Goal: Feedback & Contribution: Leave review/rating

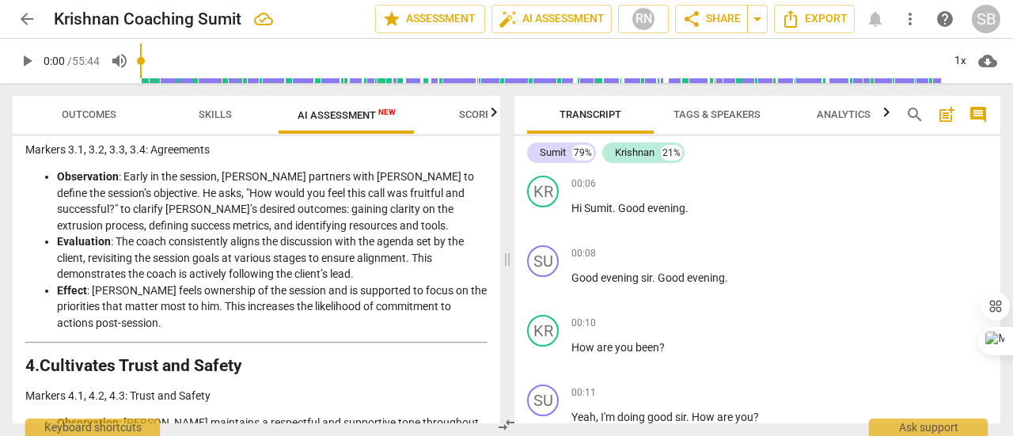
scroll to position [712, 0]
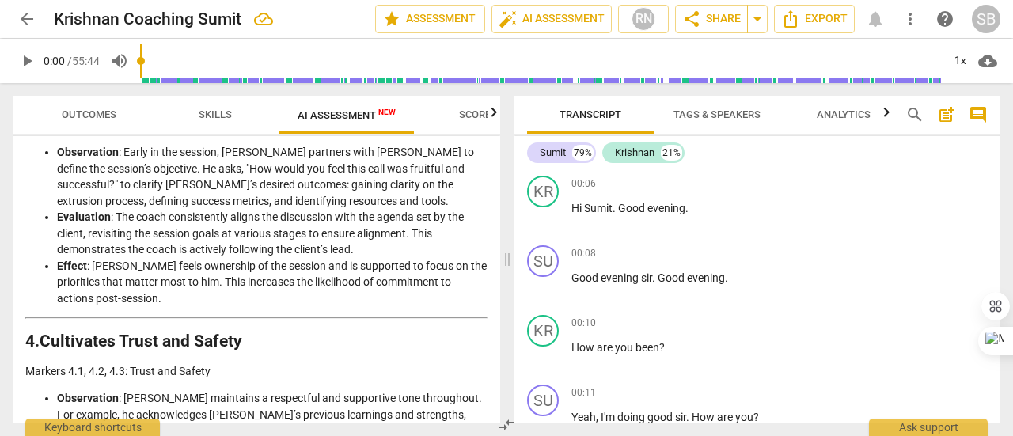
click at [112, 116] on span "Outcomes" at bounding box center [89, 114] width 55 height 12
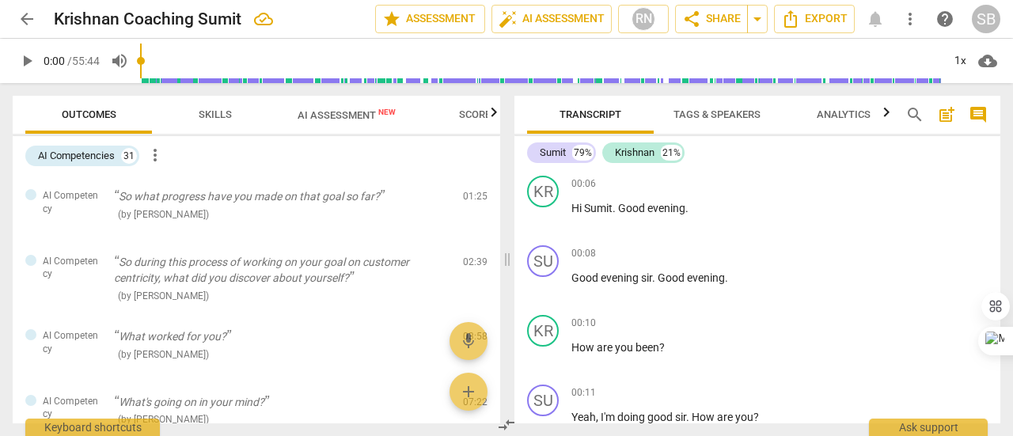
click at [207, 113] on span "Skills" at bounding box center [215, 114] width 33 height 12
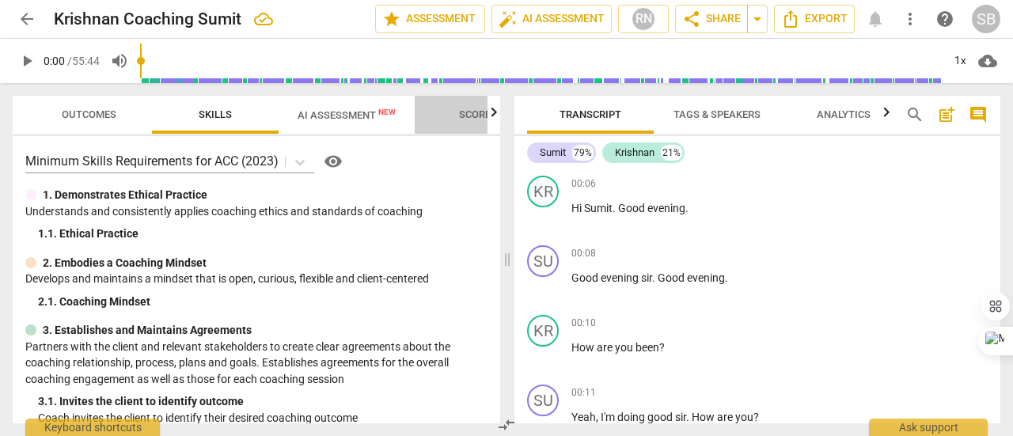
click at [481, 119] on span "Scores" at bounding box center [478, 114] width 38 height 12
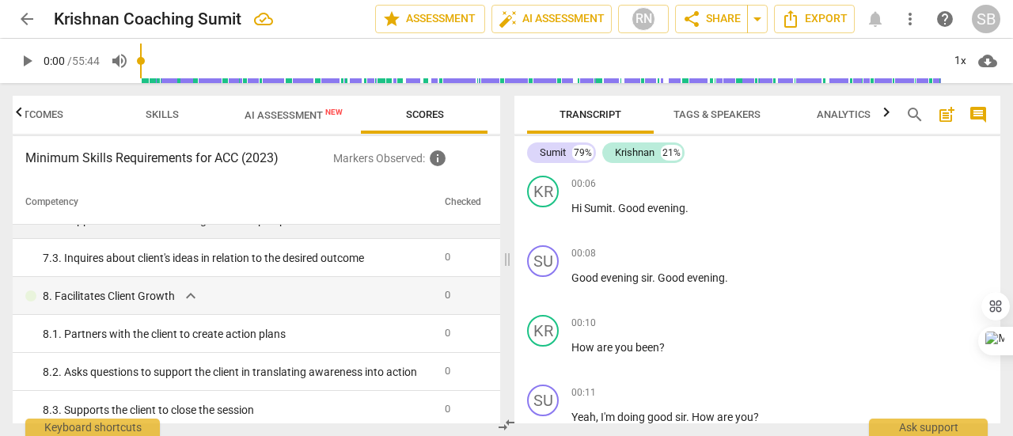
scroll to position [911, 0]
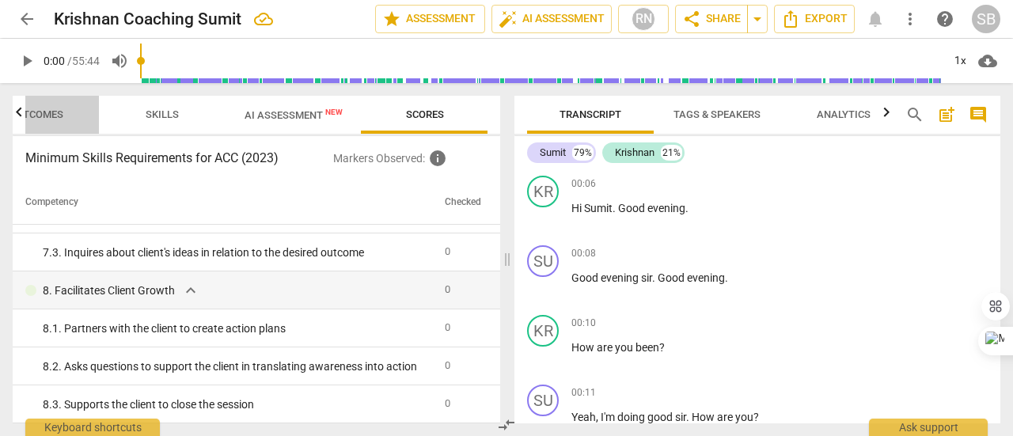
click at [54, 114] on span "Outcomes" at bounding box center [36, 114] width 55 height 12
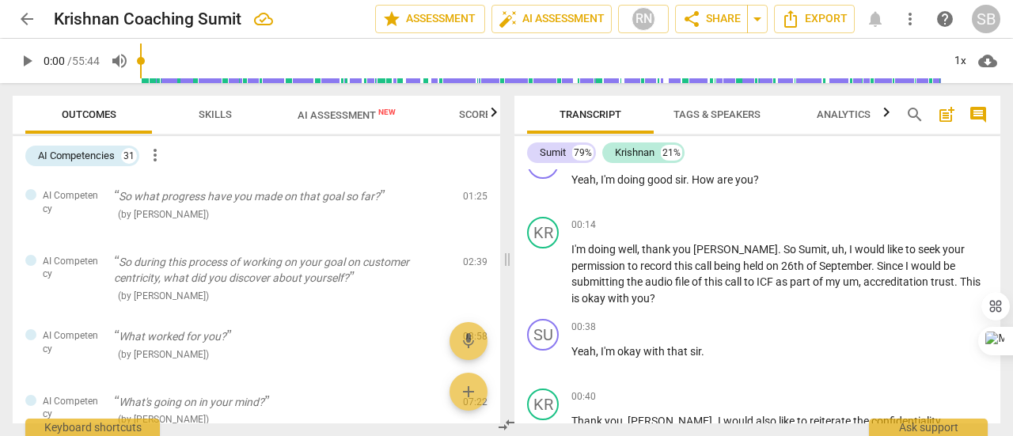
scroll to position [317, 0]
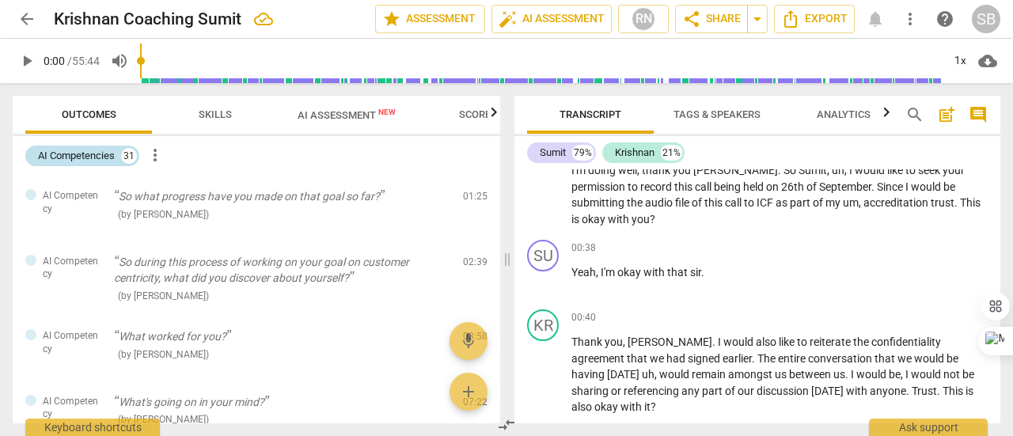
click at [82, 161] on div "AI Competencies" at bounding box center [76, 156] width 77 height 16
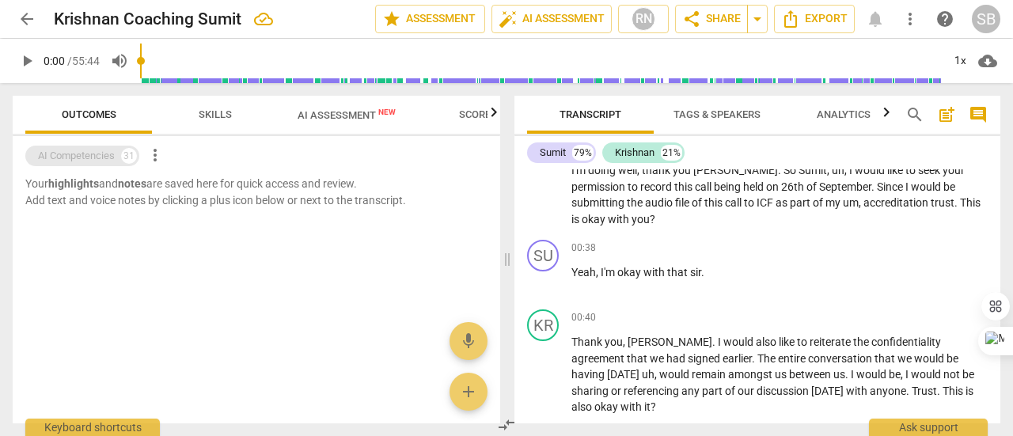
click at [82, 161] on div "AI Competencies" at bounding box center [76, 156] width 77 height 16
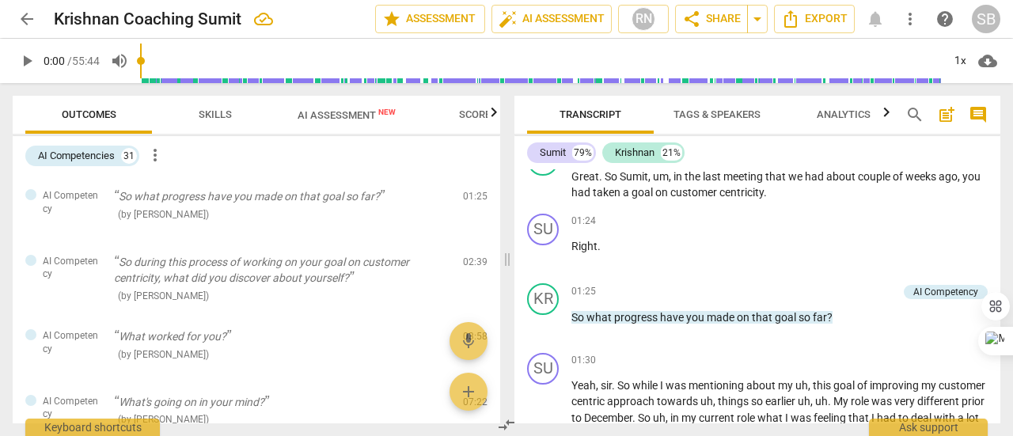
scroll to position [712, 0]
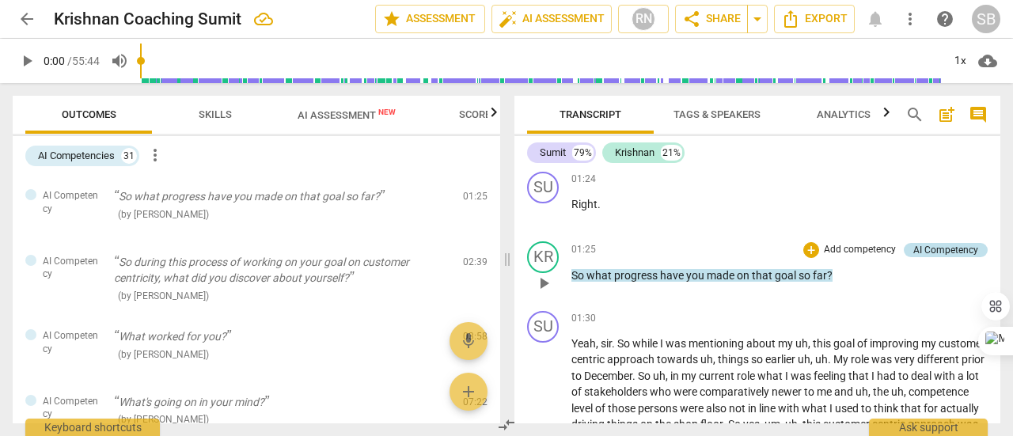
click at [935, 243] on div "AI Competency" at bounding box center [945, 250] width 65 height 14
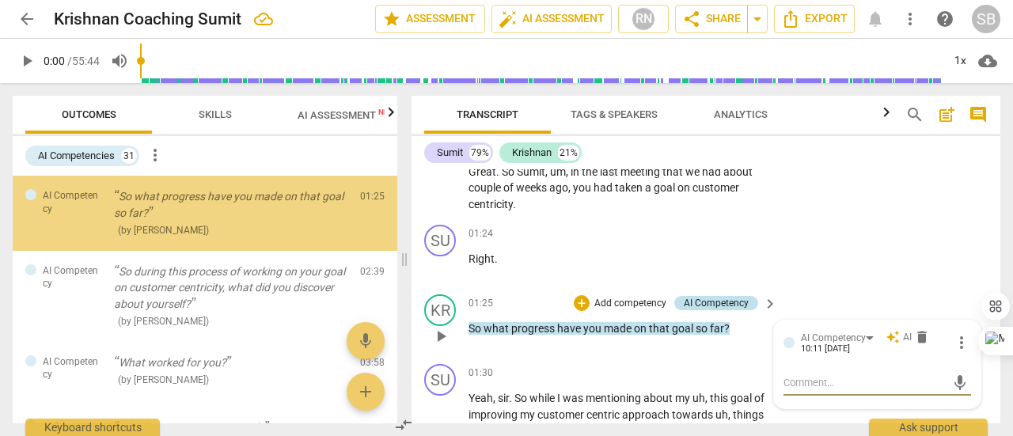
scroll to position [782, 0]
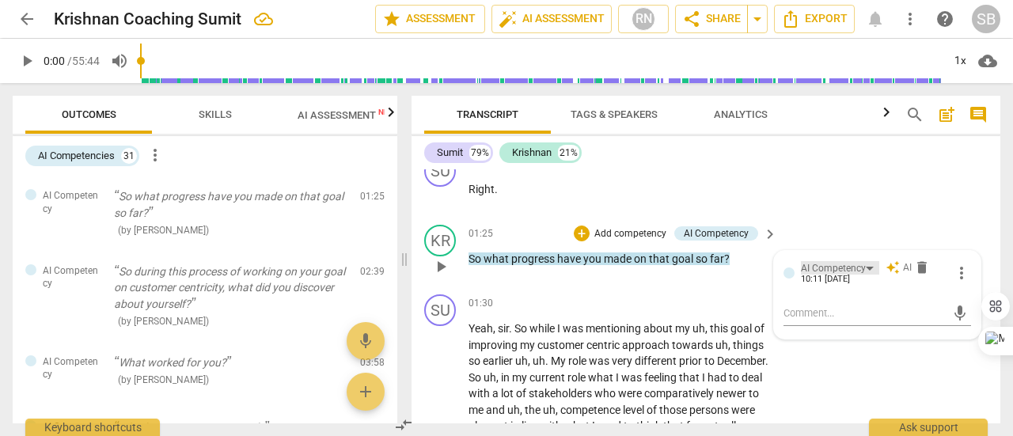
click at [867, 271] on div "AI Competency" at bounding box center [840, 267] width 78 height 13
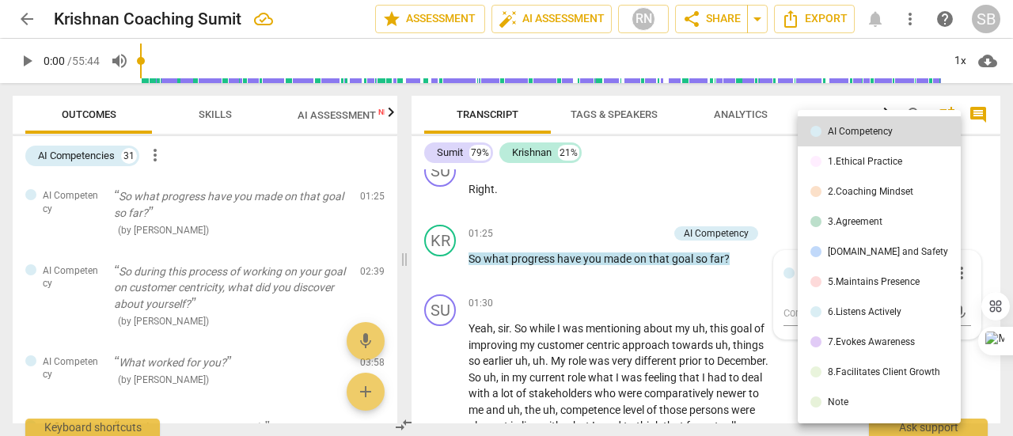
click at [867, 226] on div "3.Agreement" at bounding box center [855, 221] width 55 height 9
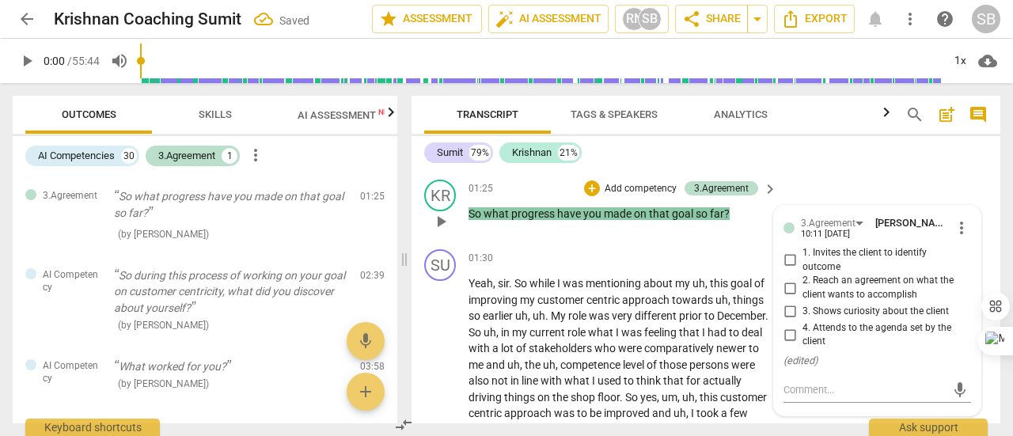
scroll to position [861, 0]
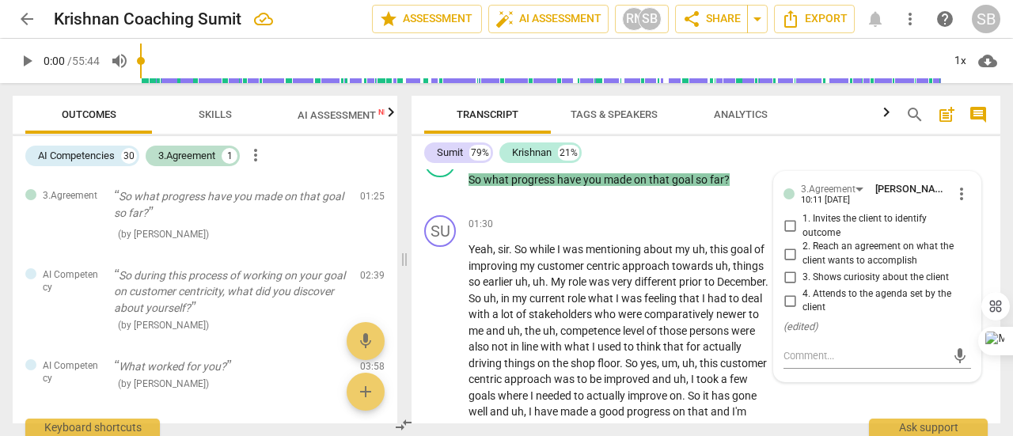
click at [208, 112] on span "Skills" at bounding box center [215, 114] width 33 height 12
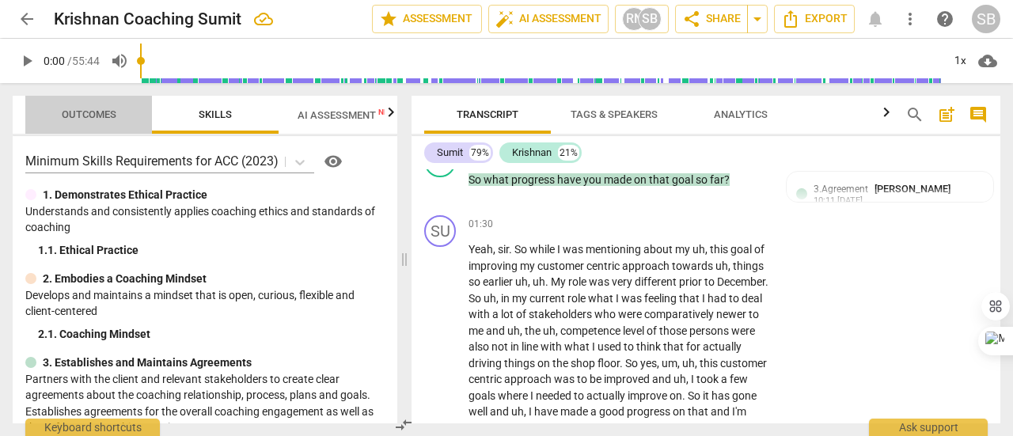
click at [112, 118] on span "Outcomes" at bounding box center [89, 114] width 55 height 12
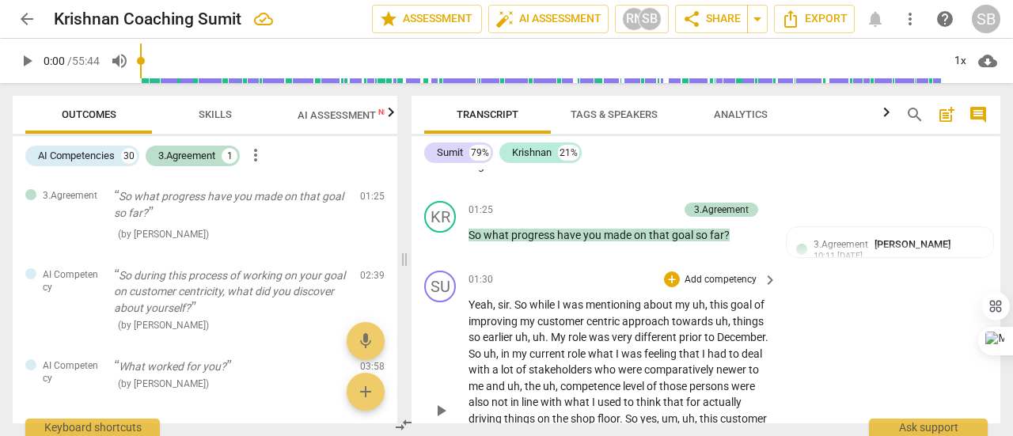
scroll to position [782, 0]
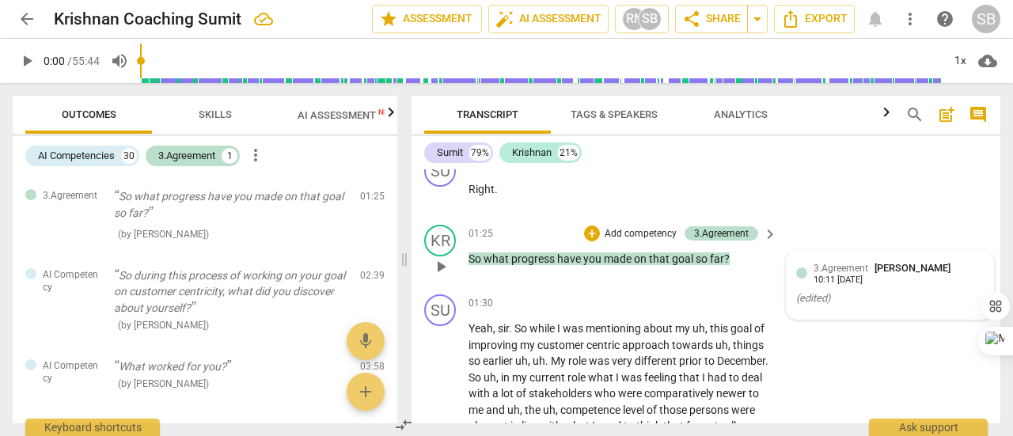
click at [874, 270] on span "[PERSON_NAME]" at bounding box center [912, 268] width 76 height 12
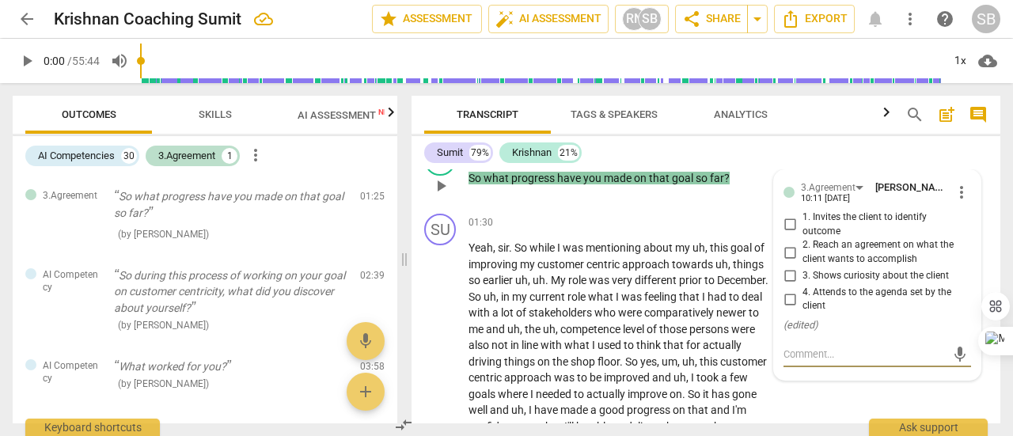
scroll to position [840, 0]
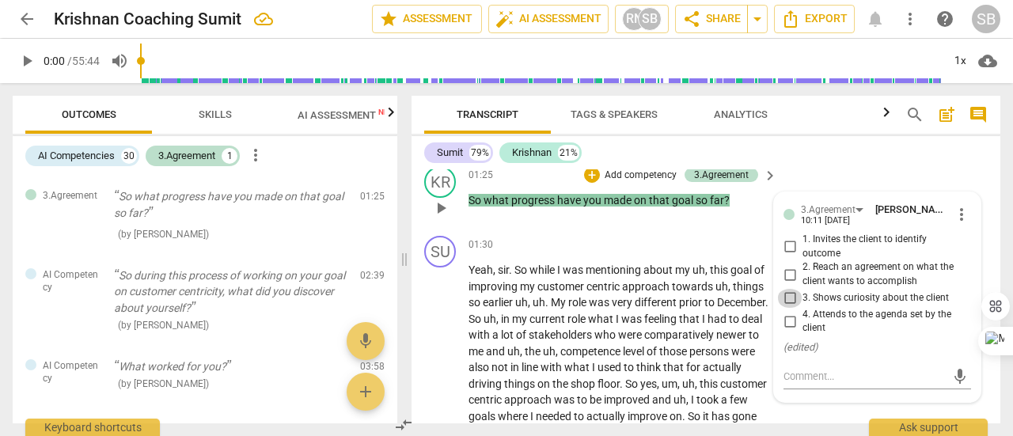
click at [787, 300] on input "3. Shows curiosity about the client" at bounding box center [789, 298] width 25 height 19
checkbox input "true"
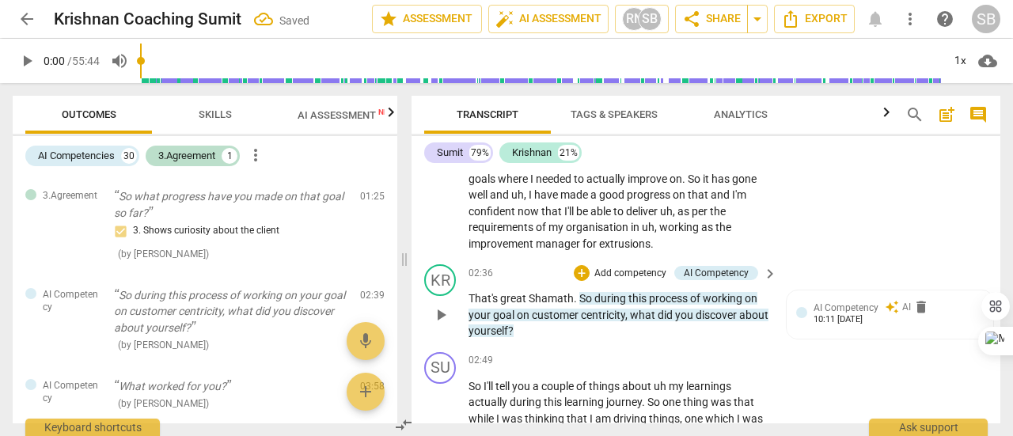
scroll to position [1157, 0]
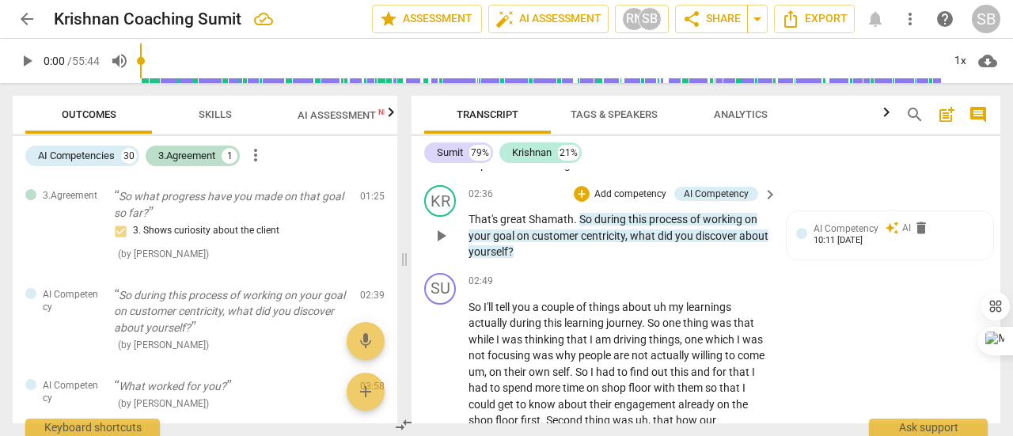
click at [549, 226] on span "Shamath" at bounding box center [551, 219] width 45 height 13
click at [442, 245] on span "pause" at bounding box center [440, 235] width 19 height 19
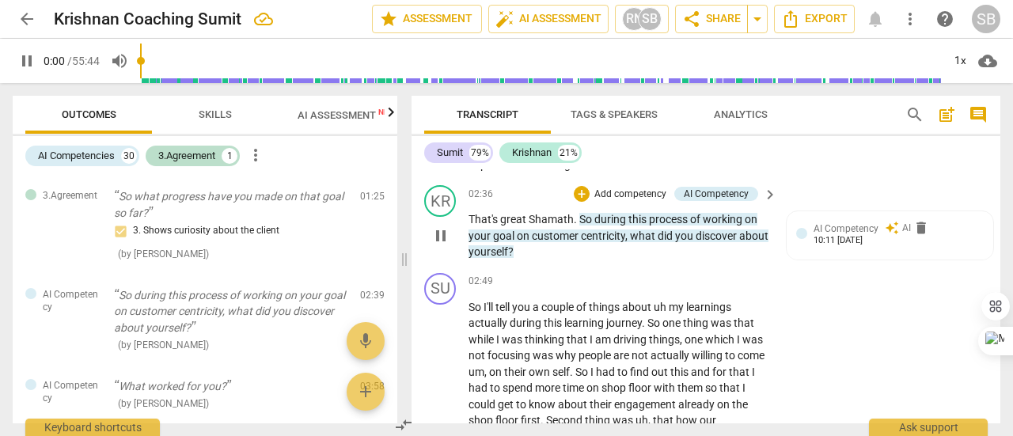
type input "157"
click at [575, 226] on span "." at bounding box center [577, 219] width 6 height 13
click at [858, 234] on span "AI Competency" at bounding box center [846, 228] width 65 height 11
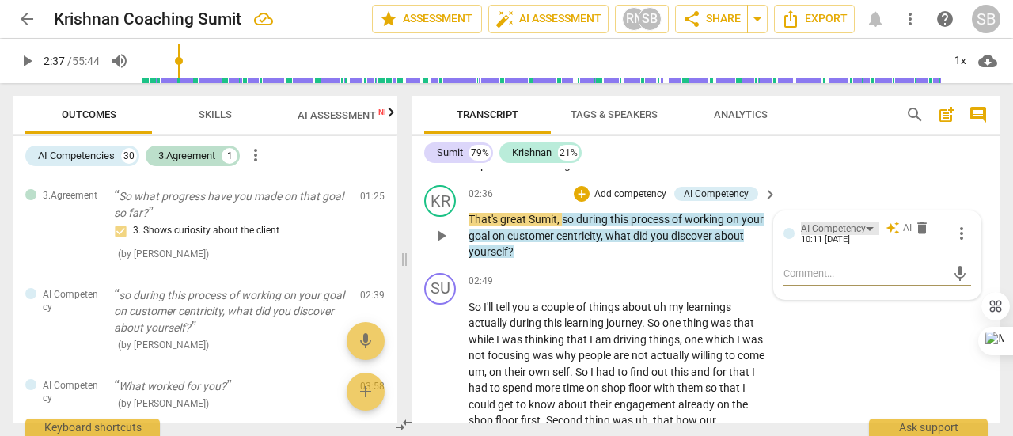
click at [863, 235] on div "AI Competency" at bounding box center [840, 228] width 78 height 13
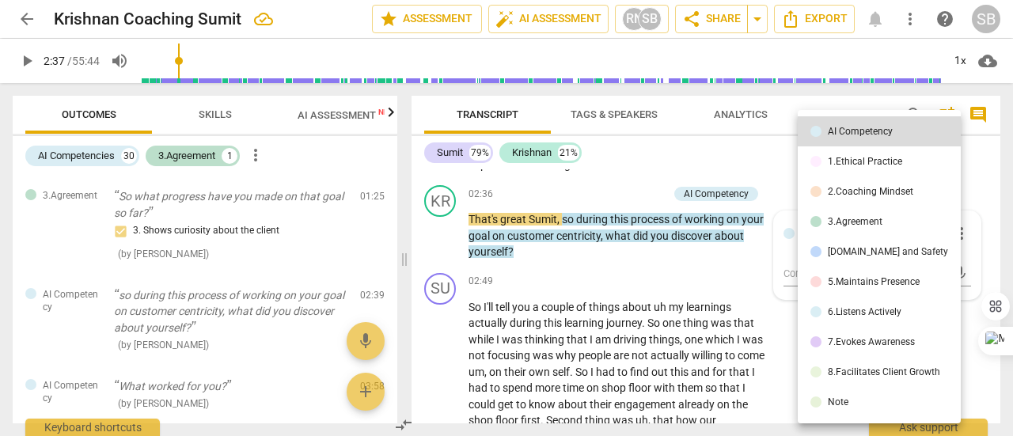
click at [856, 341] on div "7.Evokes Awareness" at bounding box center [871, 341] width 87 height 9
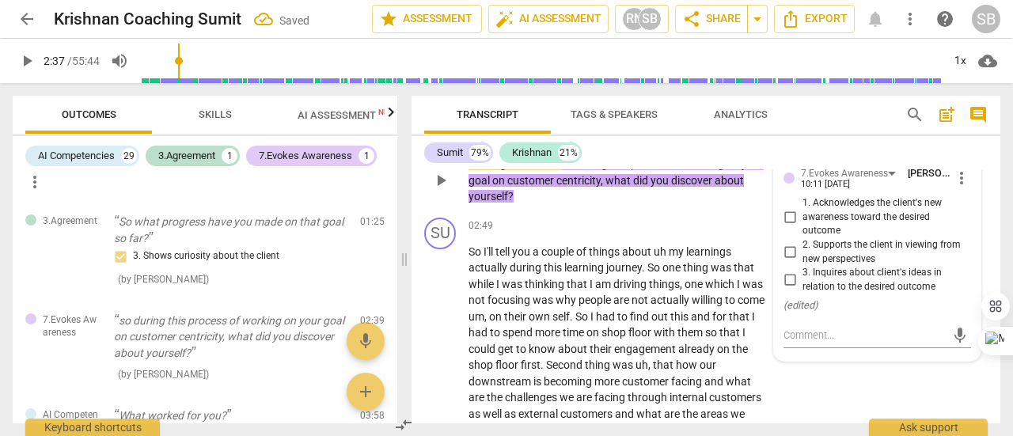
scroll to position [1236, 0]
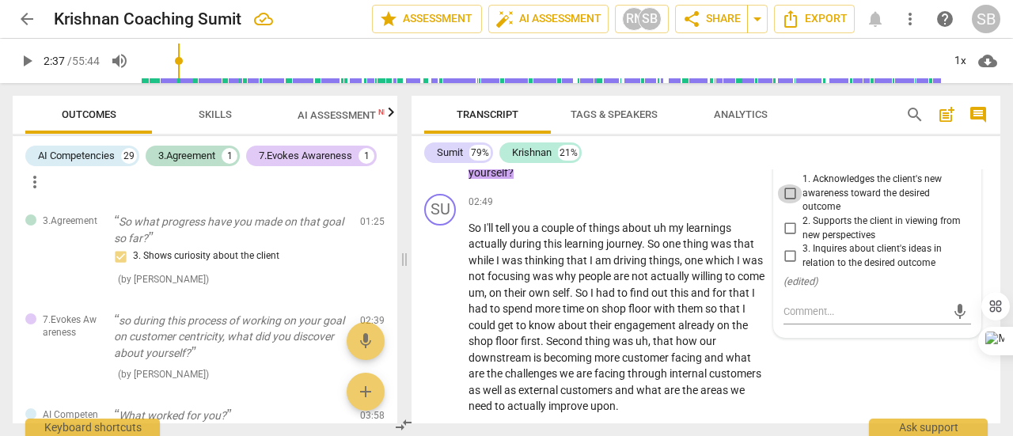
click at [788, 203] on input "1. Acknowledges the client's new awareness toward the desired outcome" at bounding box center [789, 193] width 25 height 19
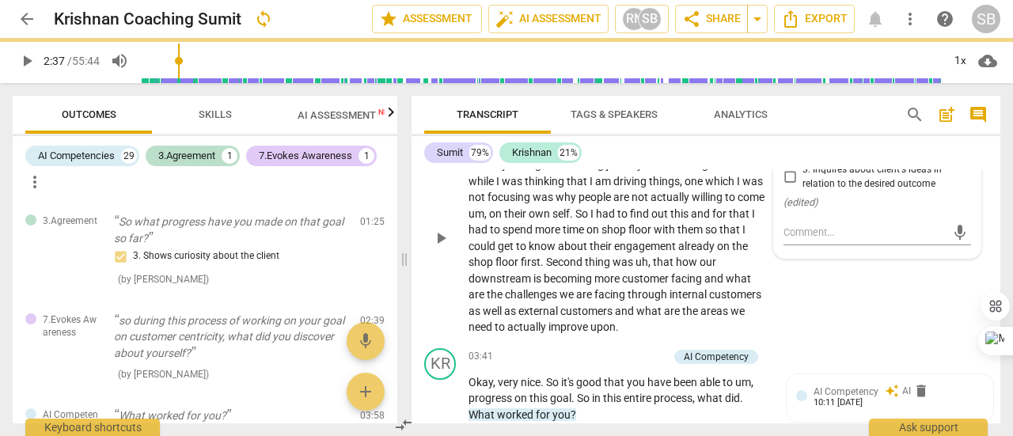
scroll to position [1157, 0]
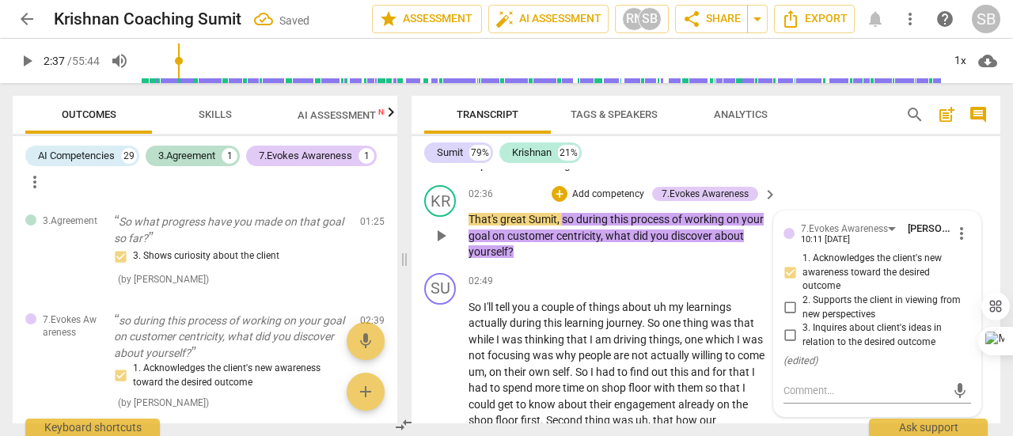
click at [790, 283] on input "1. Acknowledges the client's new awareness toward the desired outcome" at bounding box center [789, 273] width 25 height 19
click at [784, 283] on input "1. Acknowledges the client's new awareness toward the desired outcome" at bounding box center [789, 273] width 25 height 19
checkbox input "false"
click at [782, 345] on input "3. Inquires about client's ideas in relation to the desired outcome" at bounding box center [789, 335] width 25 height 19
checkbox input "true"
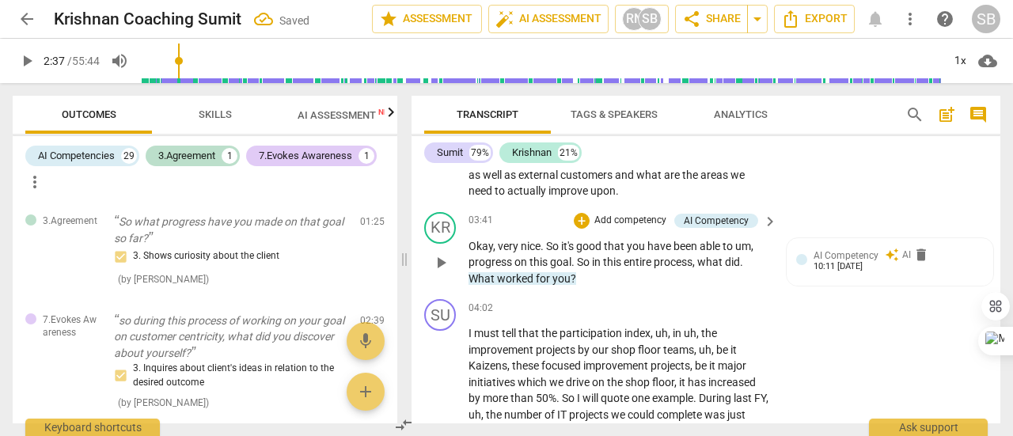
scroll to position [1474, 0]
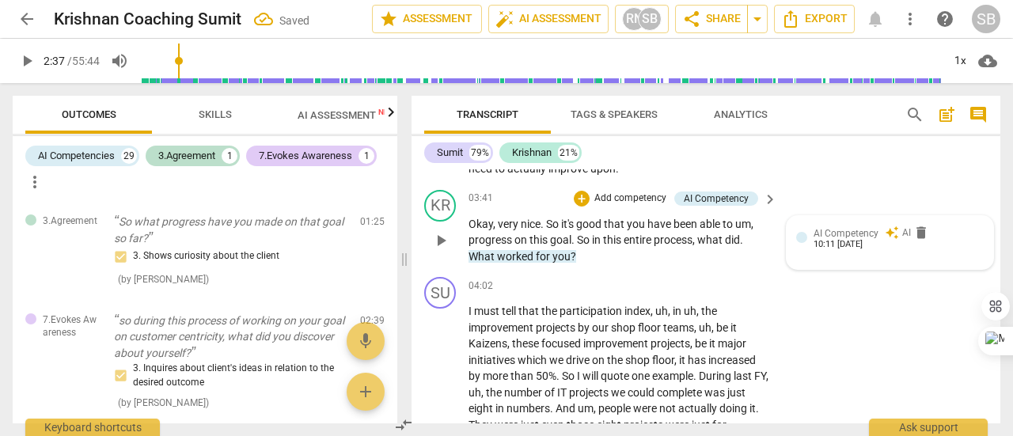
click at [818, 239] on span "AI Competency" at bounding box center [846, 233] width 65 height 11
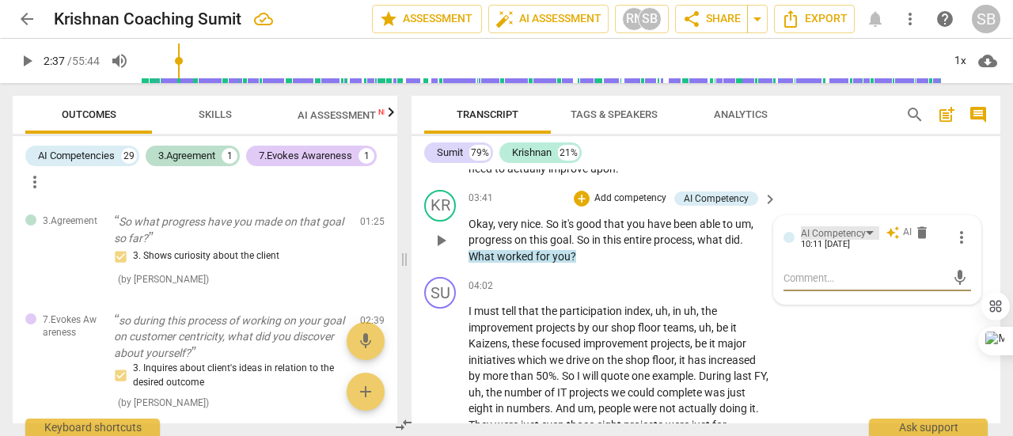
click at [866, 240] on div "AI Competency" at bounding box center [840, 232] width 78 height 13
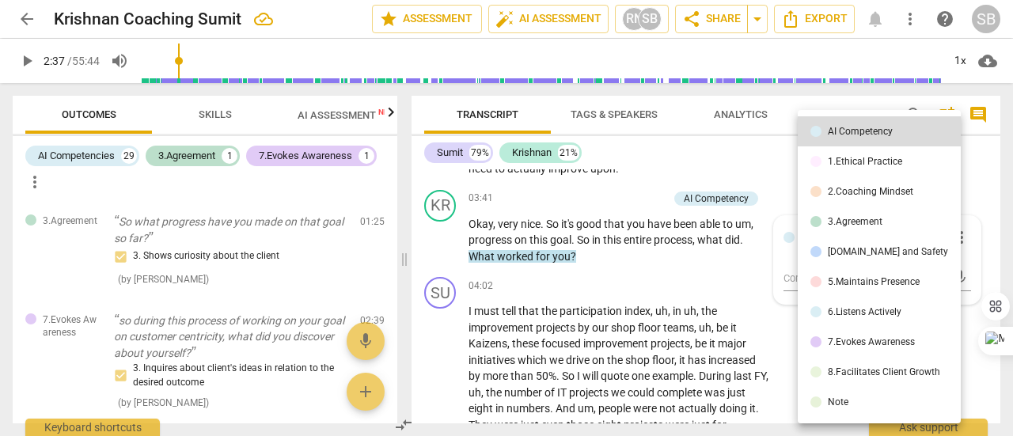
click at [862, 370] on div "8.Facilitates Client Growth" at bounding box center [884, 371] width 112 height 9
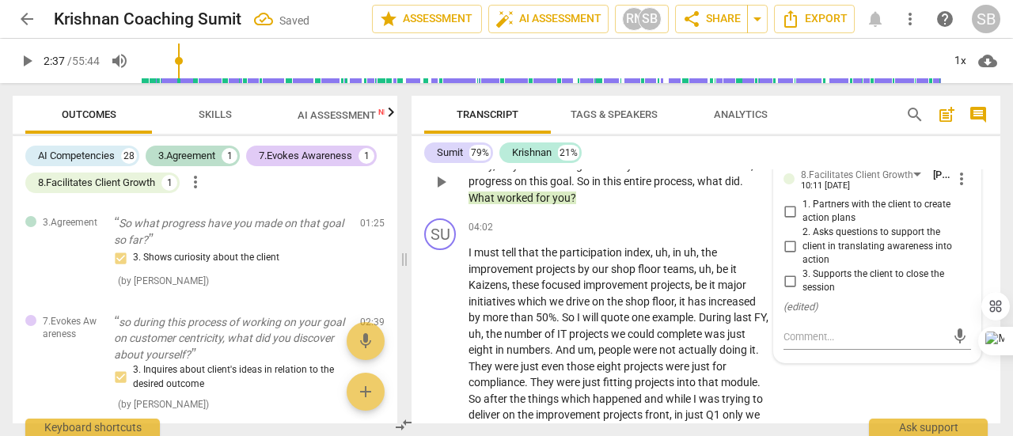
scroll to position [1553, 0]
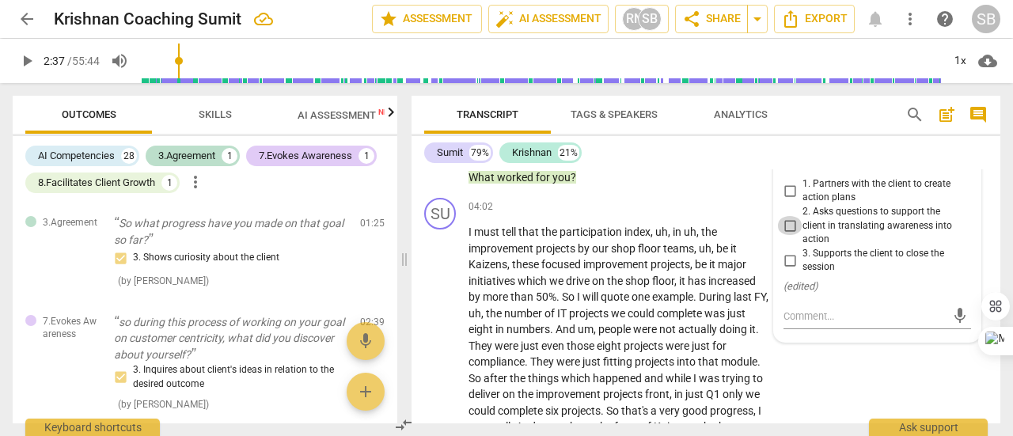
click at [789, 235] on input "2. Asks questions to support the client in translating awareness into action" at bounding box center [789, 225] width 25 height 19
checkbox input "true"
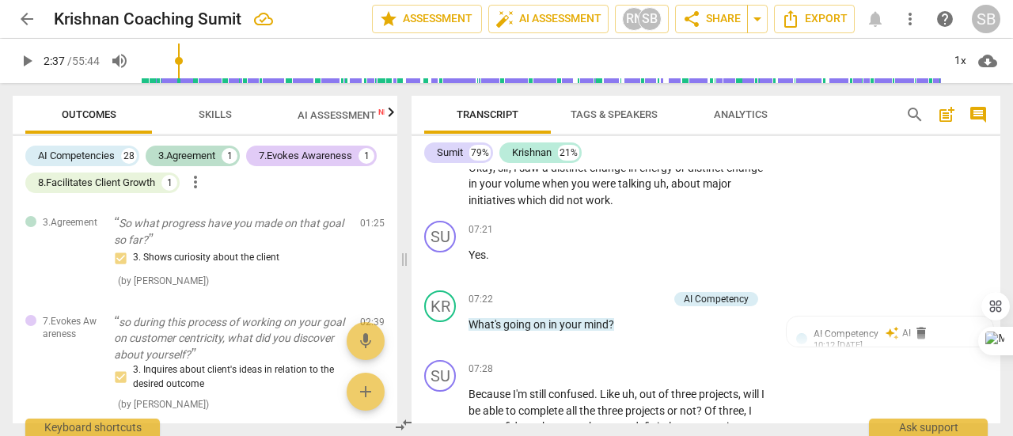
scroll to position [2502, 0]
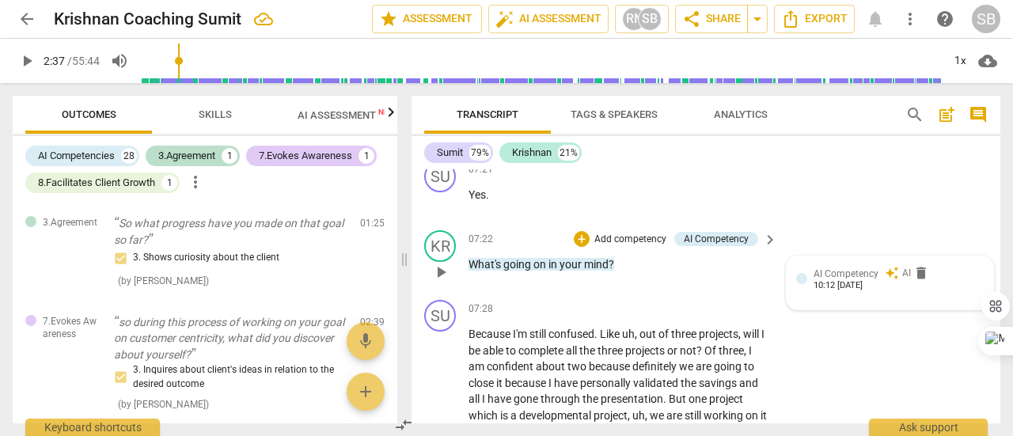
click at [856, 279] on span "AI Competency" at bounding box center [846, 273] width 65 height 11
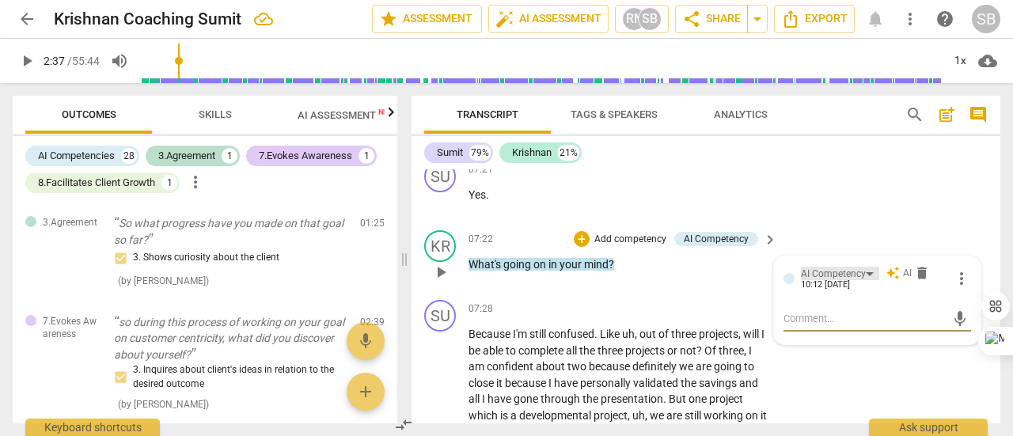
click at [867, 280] on div "AI Competency" at bounding box center [840, 273] width 78 height 13
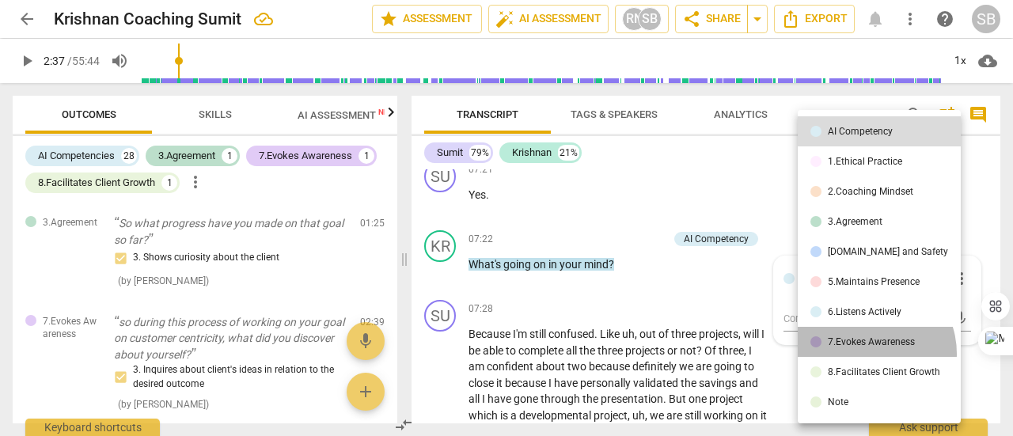
click at [864, 354] on li "7.Evokes Awareness" at bounding box center [879, 342] width 163 height 30
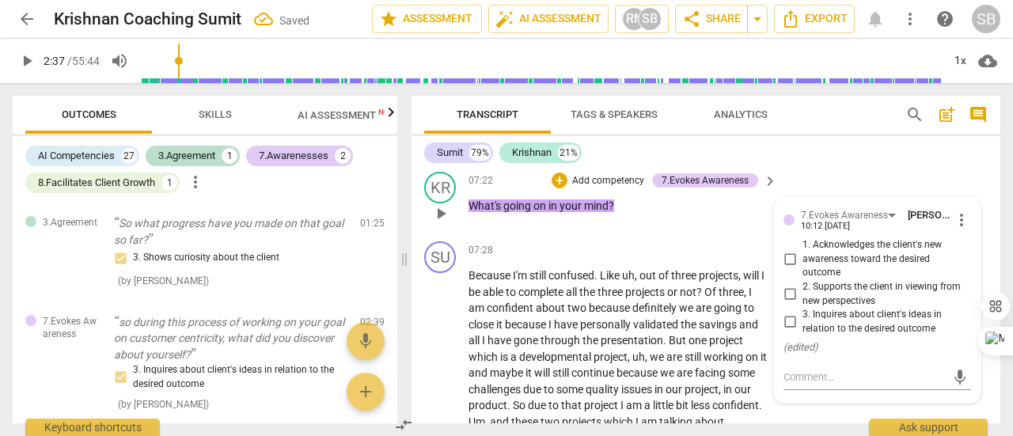
scroll to position [2582, 0]
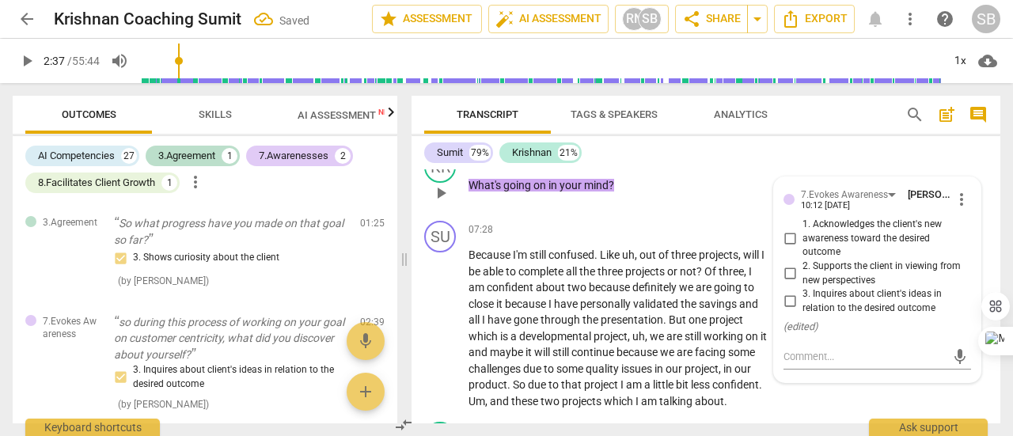
click at [791, 311] on input "3. Inquires about client's ideas in relation to the desired outcome" at bounding box center [789, 301] width 25 height 19
checkbox input "true"
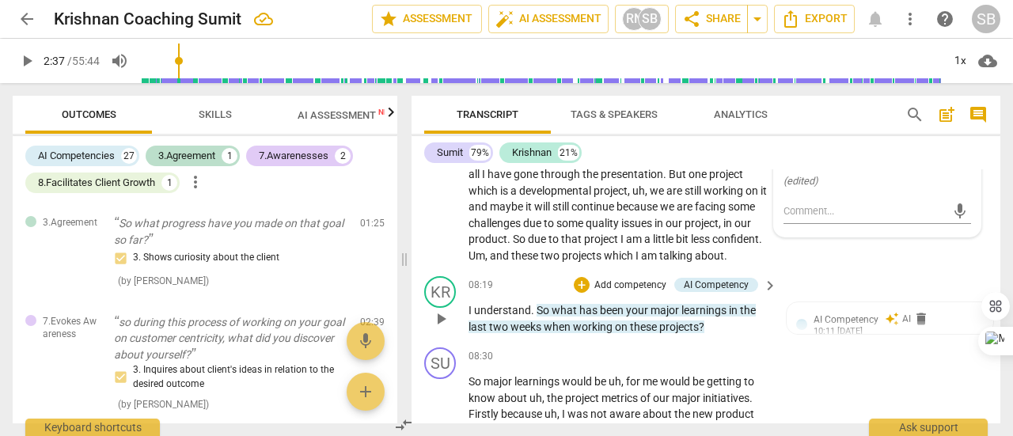
scroll to position [2740, 0]
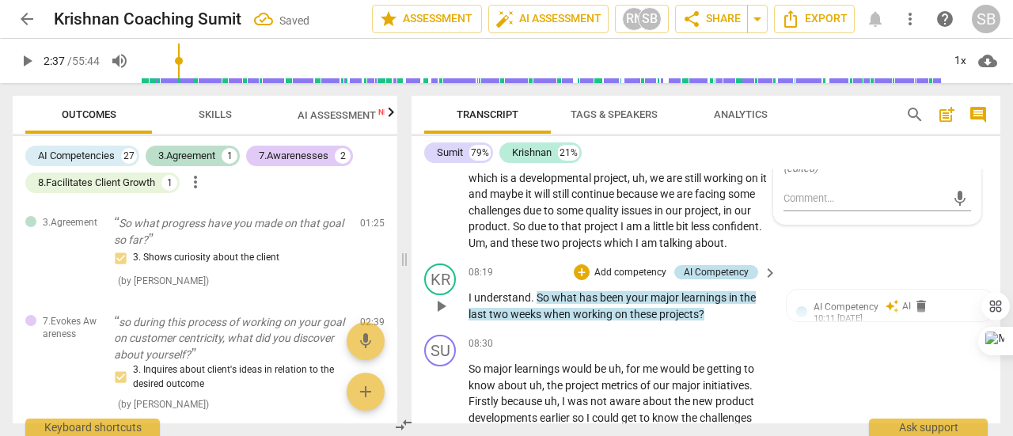
click at [732, 279] on div "AI Competency" at bounding box center [716, 272] width 65 height 14
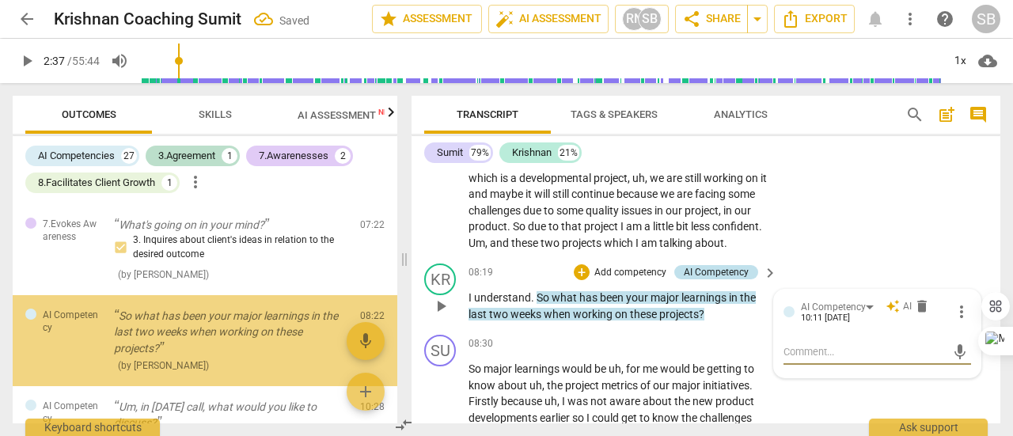
scroll to position [339, 0]
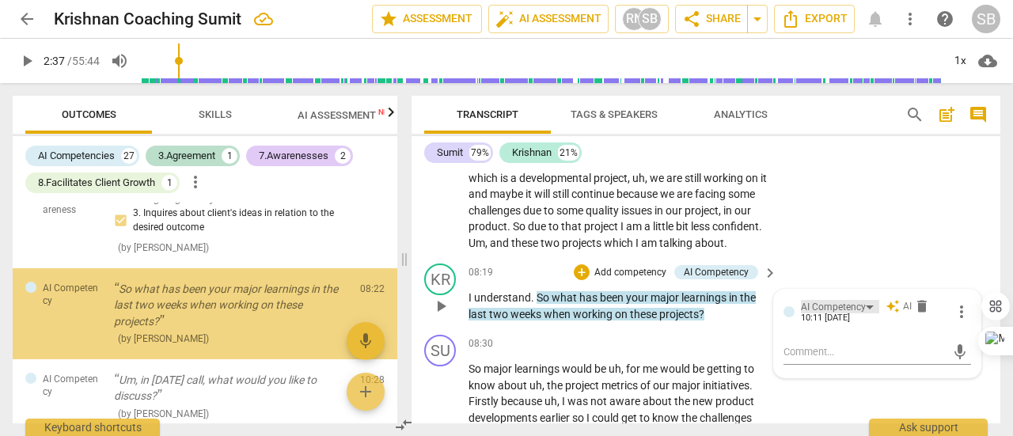
click at [867, 313] on div "AI Competency" at bounding box center [840, 306] width 78 height 13
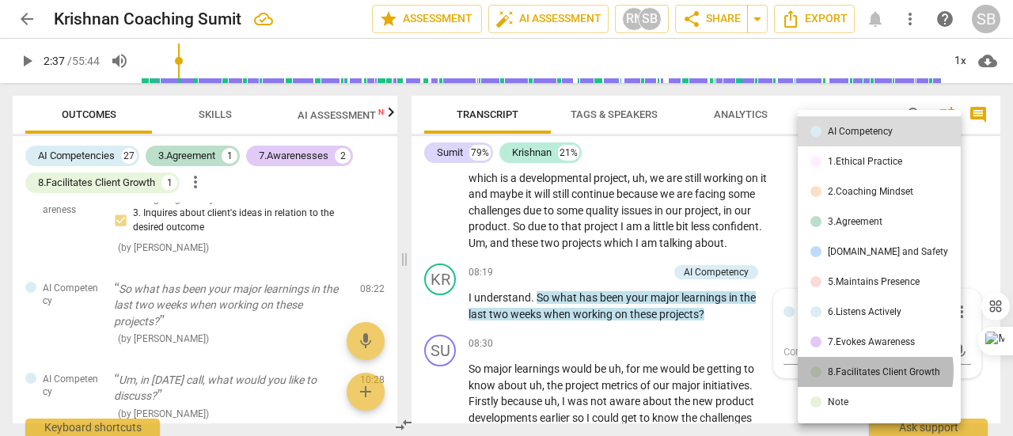
click at [861, 371] on div "8.Facilitates Client Growth" at bounding box center [884, 371] width 112 height 9
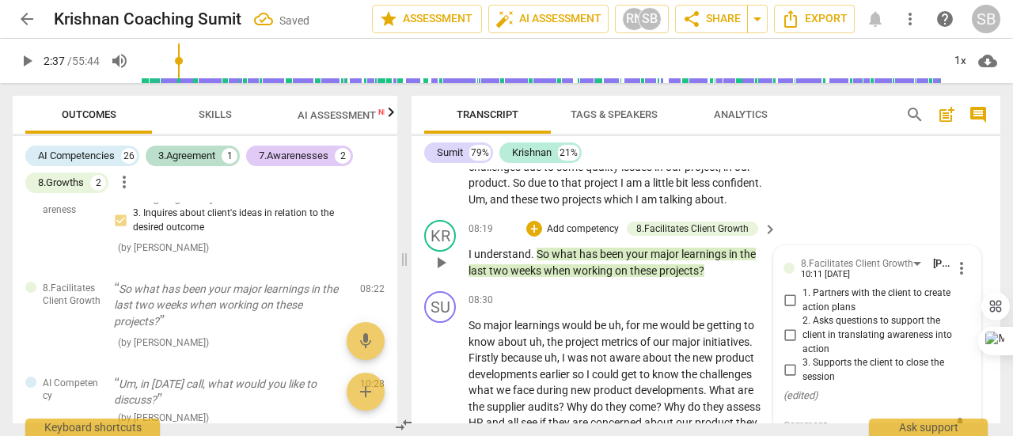
scroll to position [2819, 0]
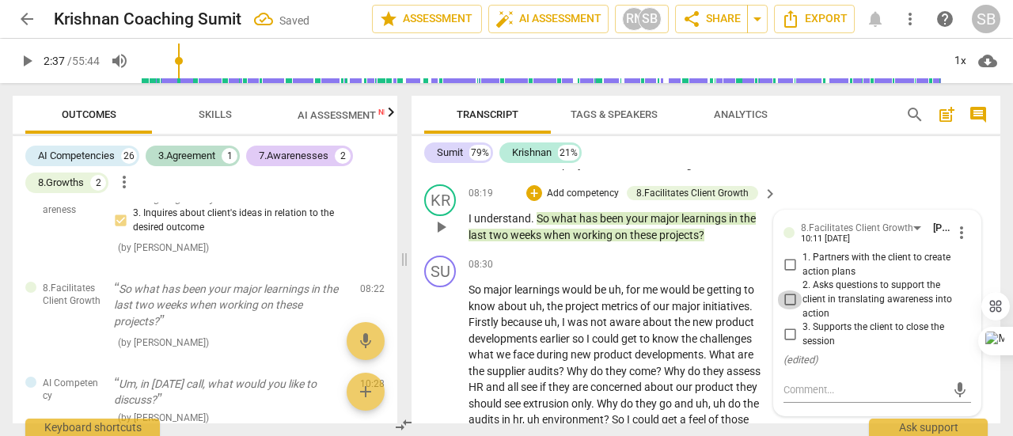
click at [788, 309] on input "2. Asks questions to support the client in translating awareness into action" at bounding box center [789, 299] width 25 height 19
checkbox input "true"
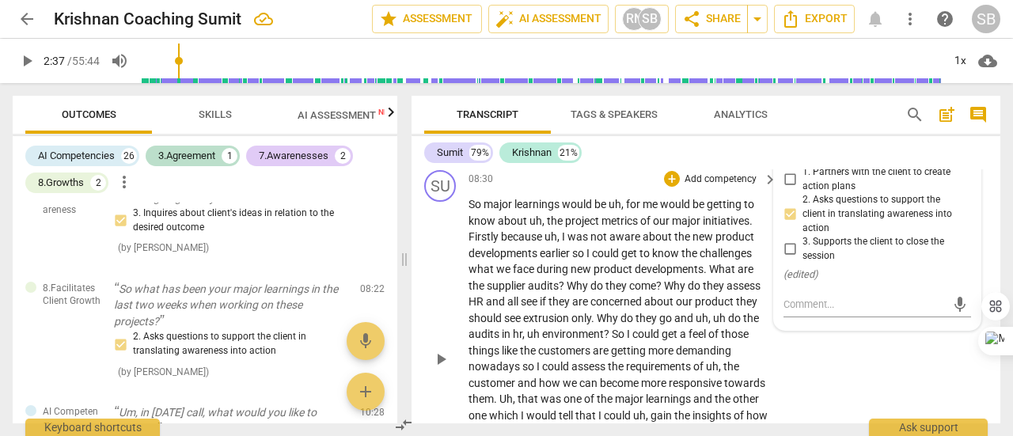
scroll to position [2898, 0]
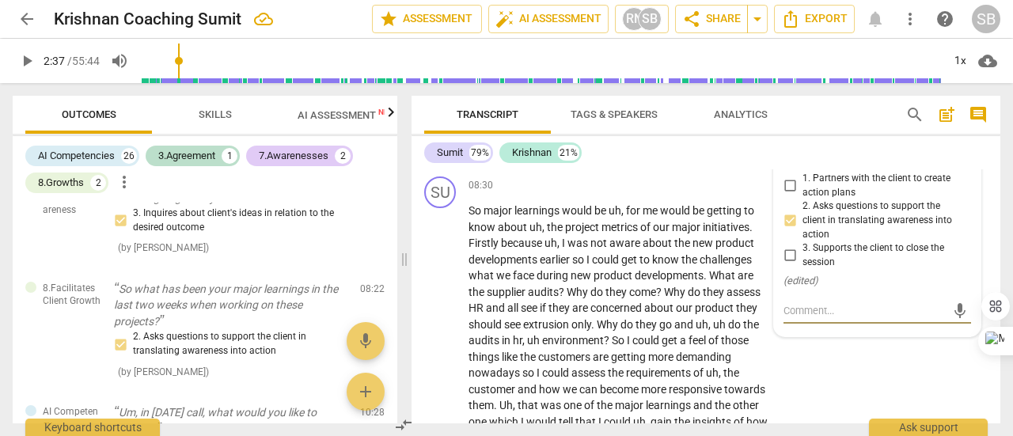
click at [810, 318] on textarea at bounding box center [864, 310] width 162 height 15
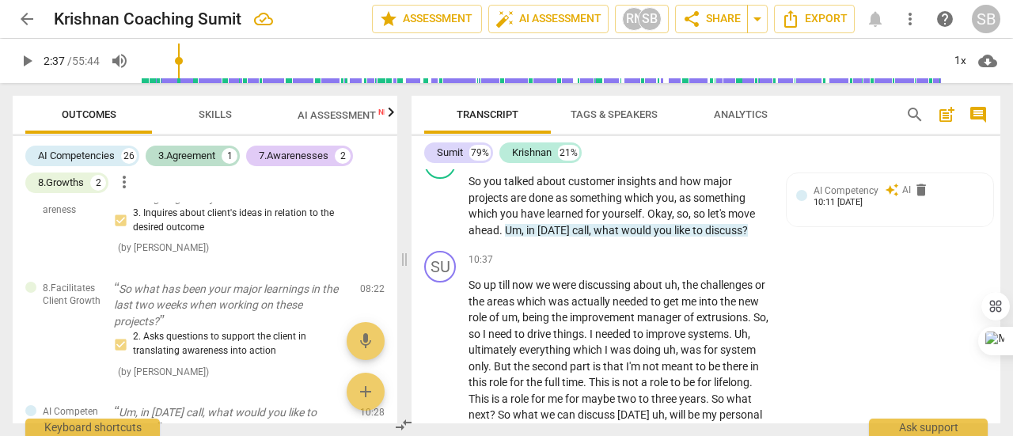
scroll to position [3294, 0]
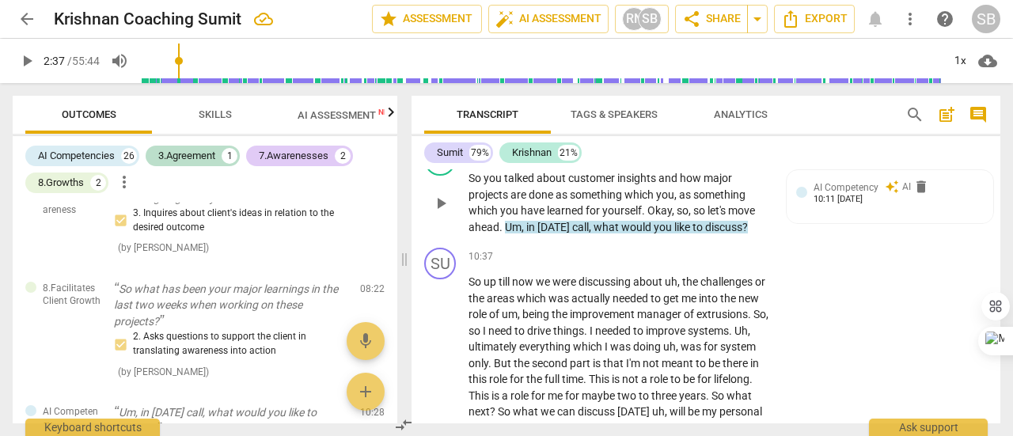
click at [738, 160] on div "AI Competency" at bounding box center [716, 153] width 65 height 14
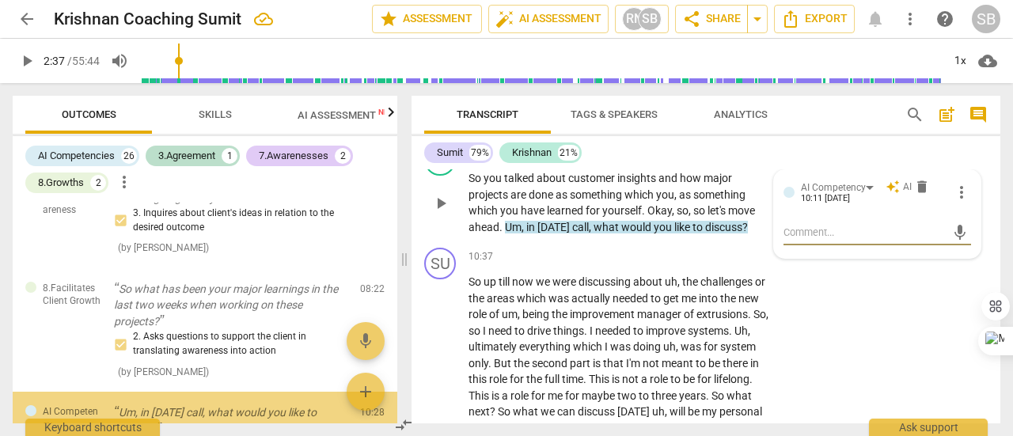
scroll to position [454, 0]
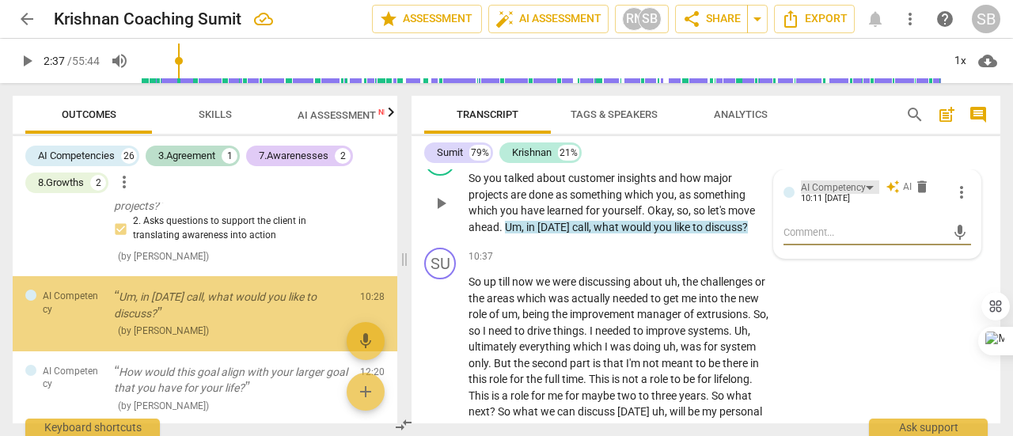
click at [863, 194] on div "AI Competency" at bounding box center [840, 186] width 78 height 13
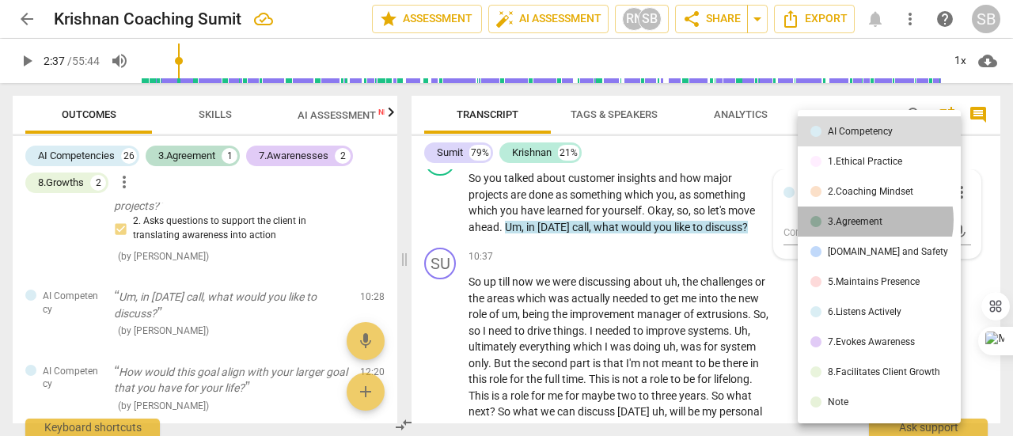
click at [863, 220] on div "3.Agreement" at bounding box center [855, 221] width 55 height 9
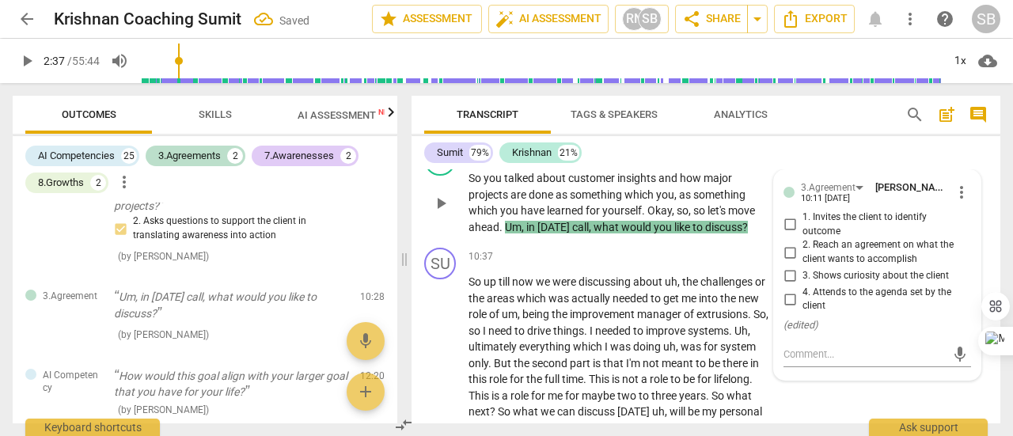
click at [789, 234] on input "1. Invites the client to identify outcome" at bounding box center [789, 224] width 25 height 19
checkbox input "true"
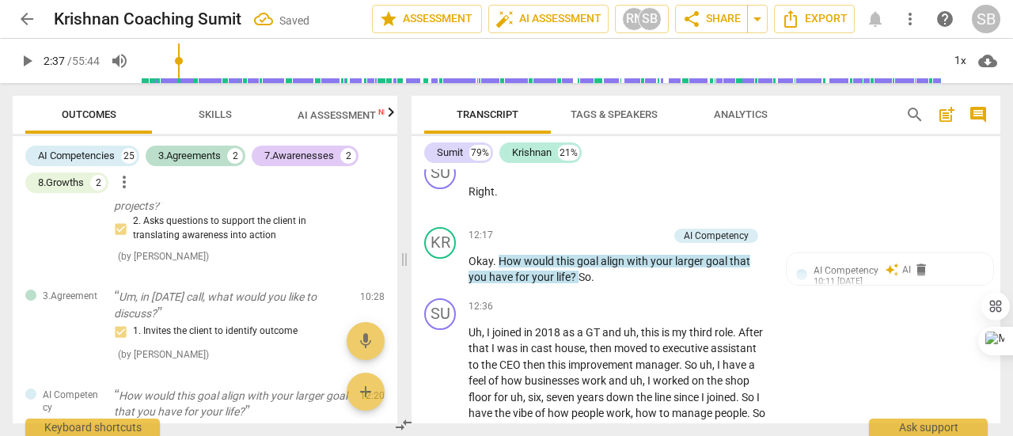
scroll to position [3769, 0]
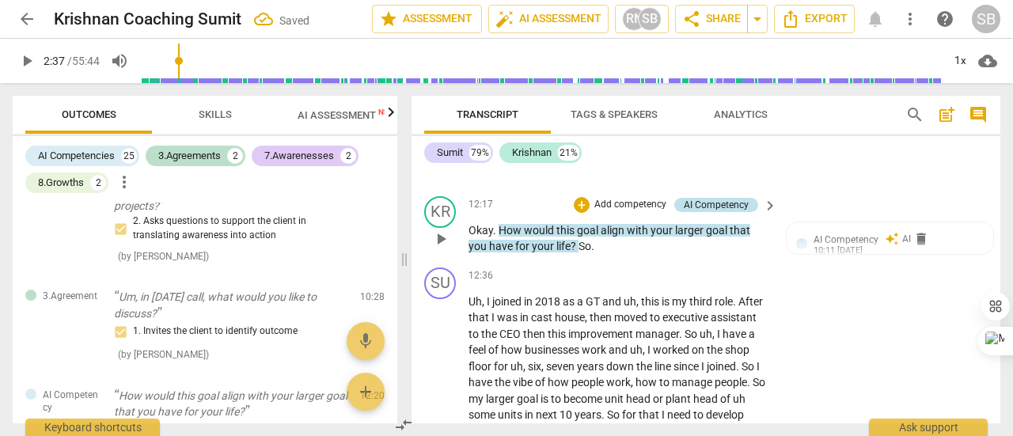
click at [736, 212] on div "AI Competency" at bounding box center [716, 205] width 65 height 14
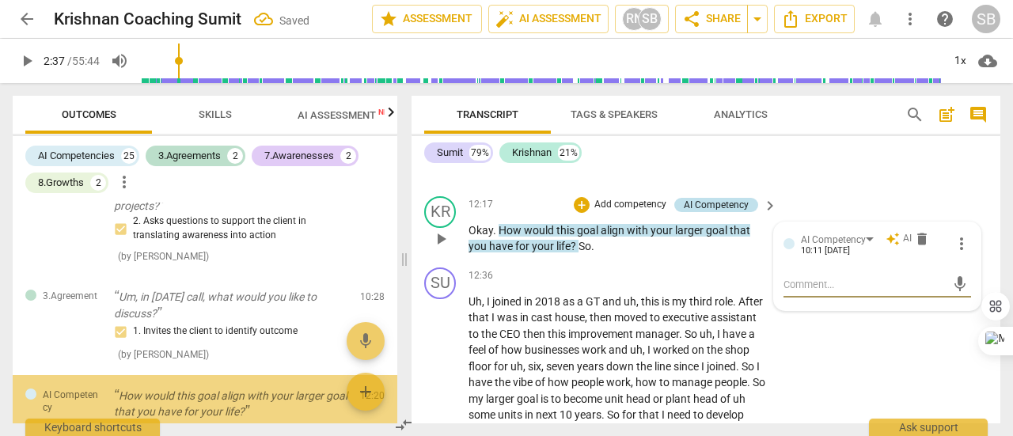
scroll to position [553, 0]
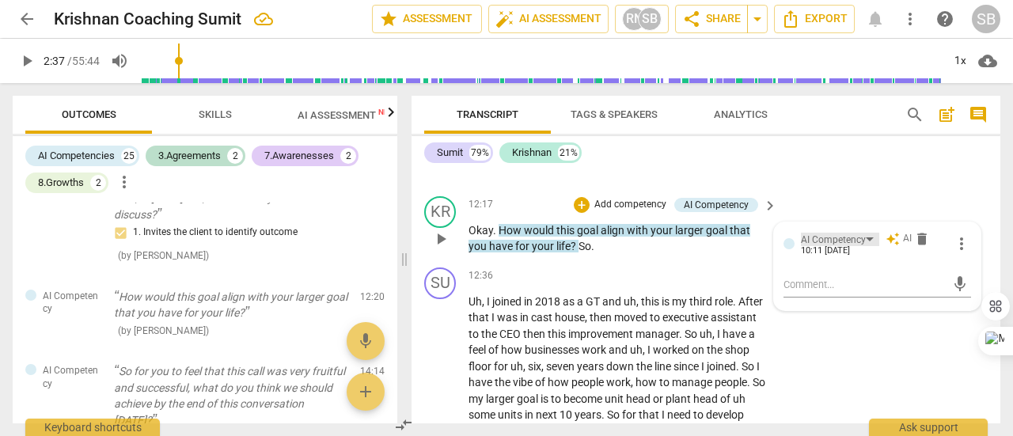
click at [867, 246] on div "AI Competency" at bounding box center [840, 239] width 78 height 13
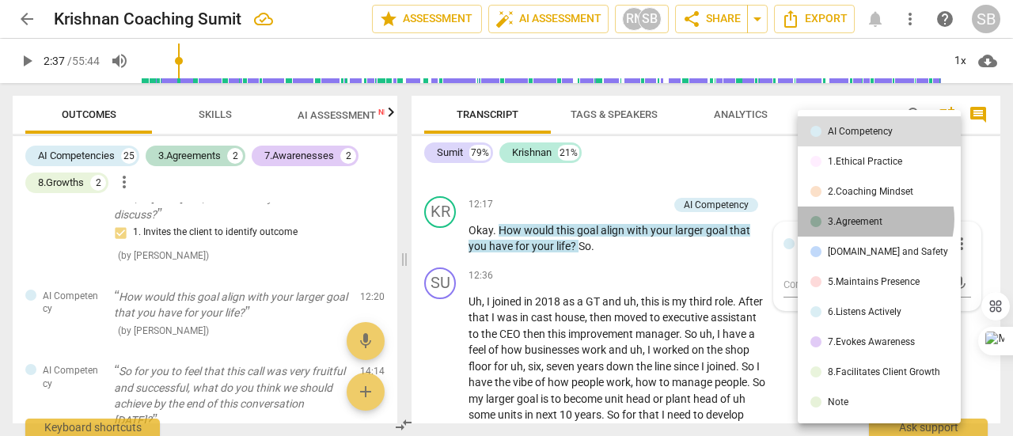
click at [869, 219] on div "3.Agreement" at bounding box center [855, 221] width 55 height 9
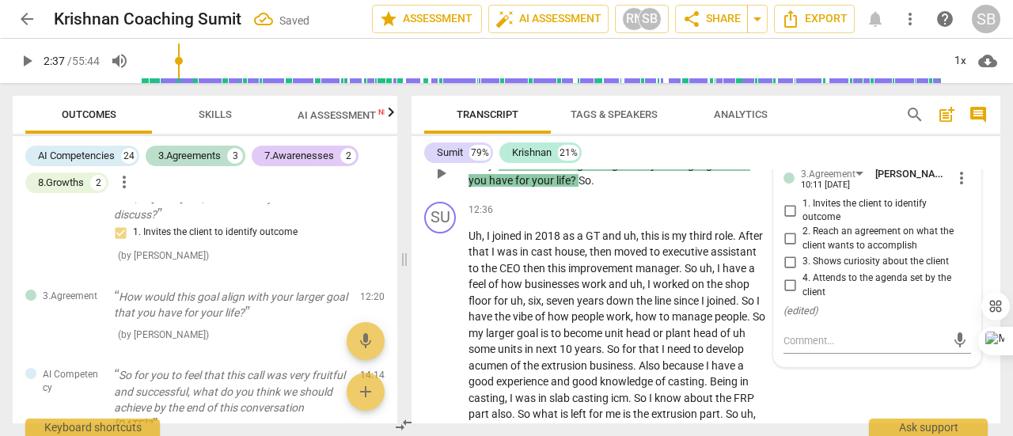
scroll to position [3848, 0]
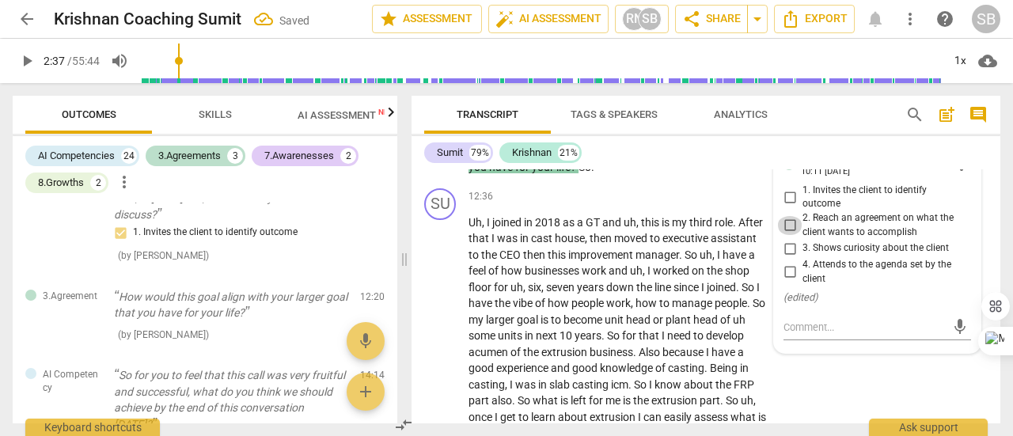
click at [787, 235] on input "2. Reach an agreement on what the client wants to accomplish" at bounding box center [789, 225] width 25 height 19
checkbox input "true"
click at [787, 258] on input "3. Shows curiosity about the client" at bounding box center [789, 248] width 25 height 19
checkbox input "true"
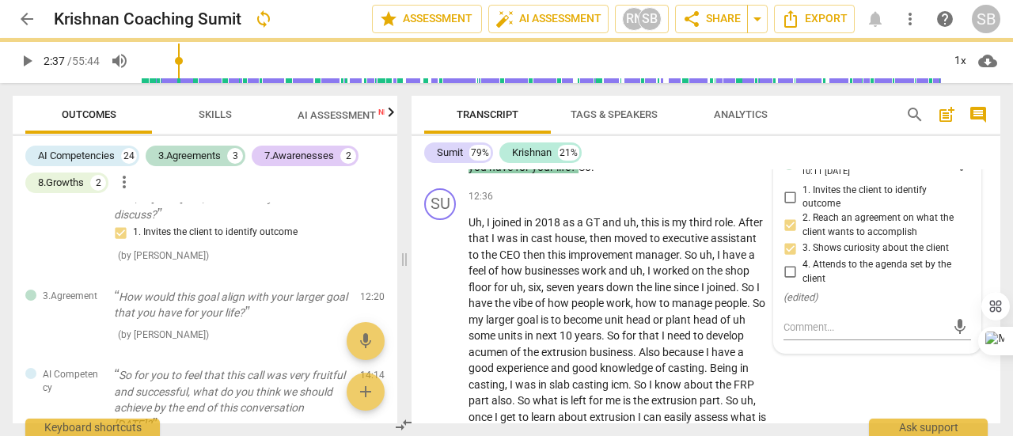
click at [788, 282] on input "4. Attends to the agenda set by the client" at bounding box center [789, 272] width 25 height 19
checkbox input "true"
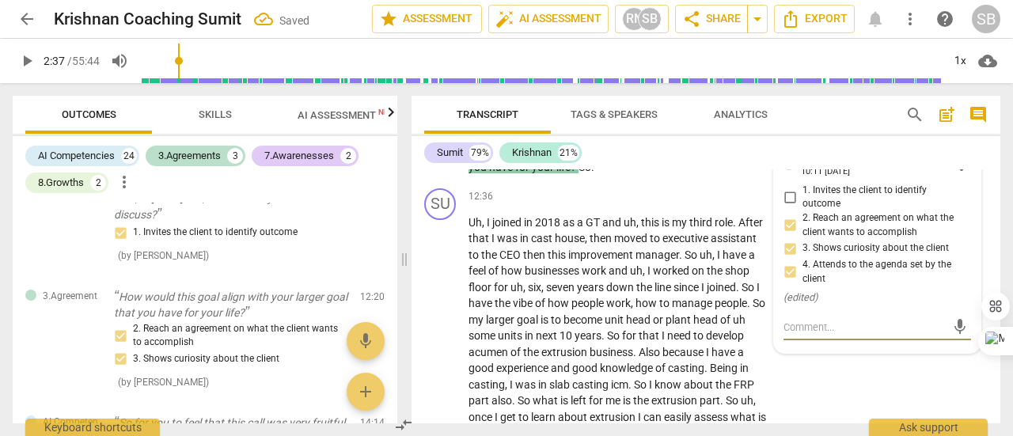
click at [804, 335] on textarea at bounding box center [864, 327] width 162 height 15
type textarea "G"
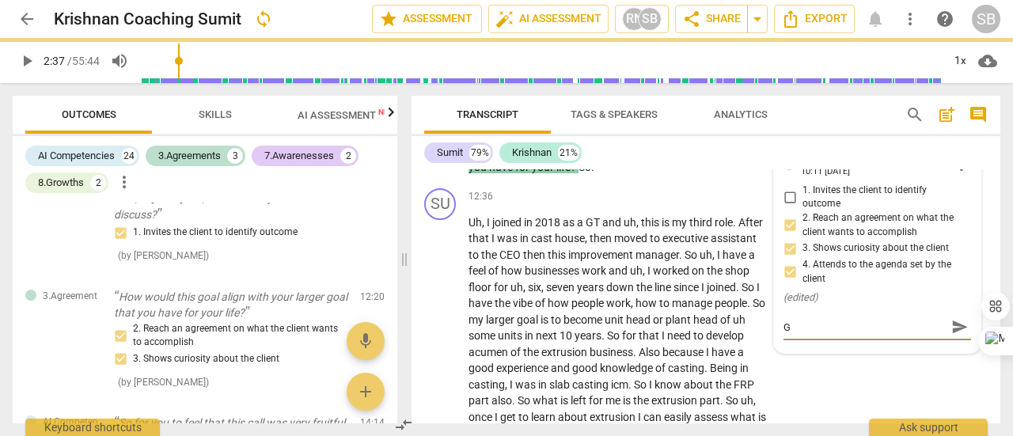
type textarea "Gr"
type textarea "Gre"
type textarea "Grea"
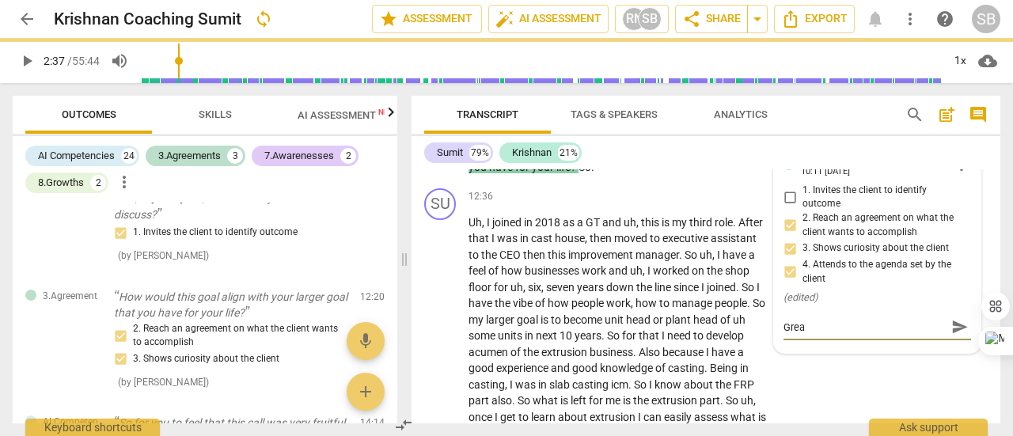
type textarea "Great"
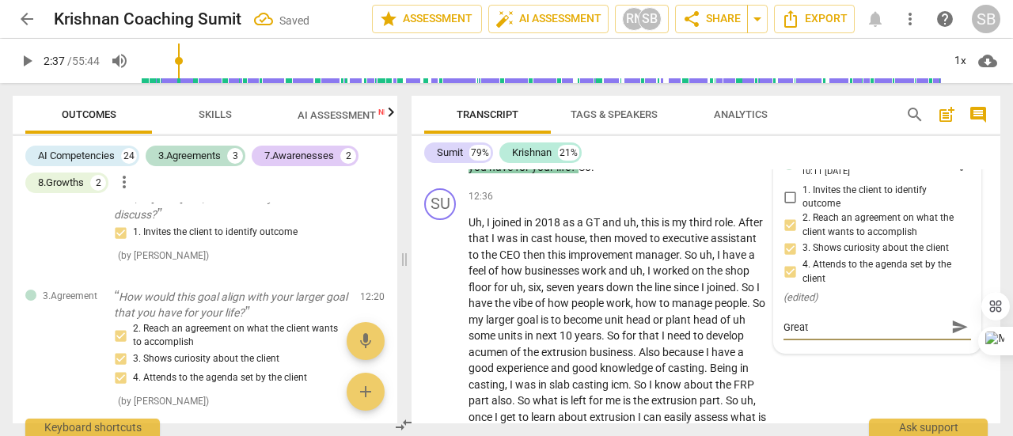
type textarea "Great"
type textarea "Great q"
type textarea "Great qu"
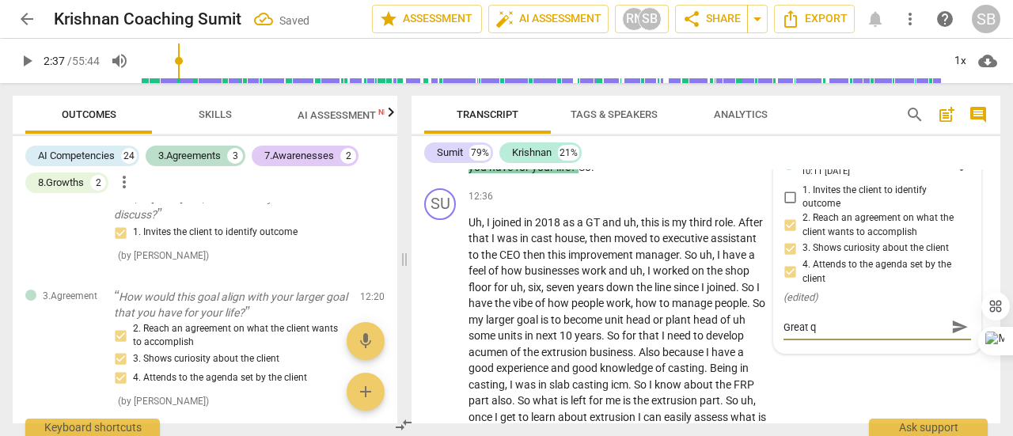
type textarea "Great qu"
type textarea "Great que"
type textarea "Great ques"
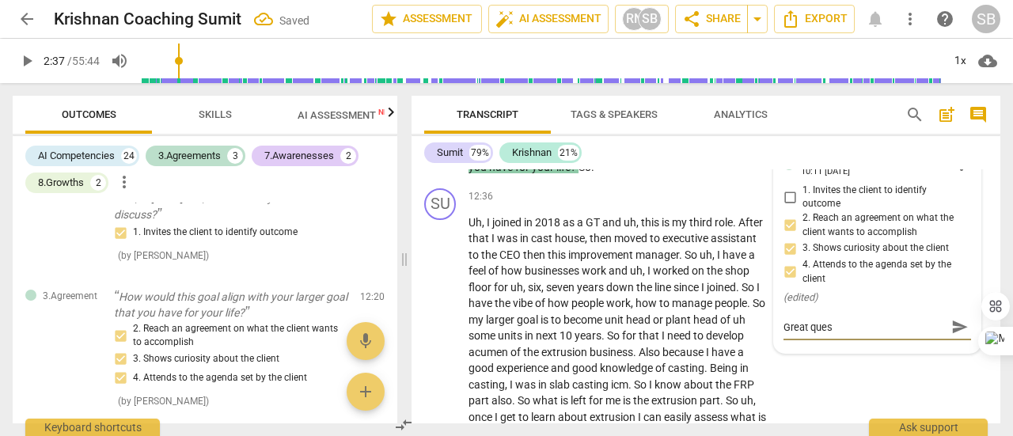
type textarea "Great quest"
type textarea "Great questi"
type textarea "Great questio"
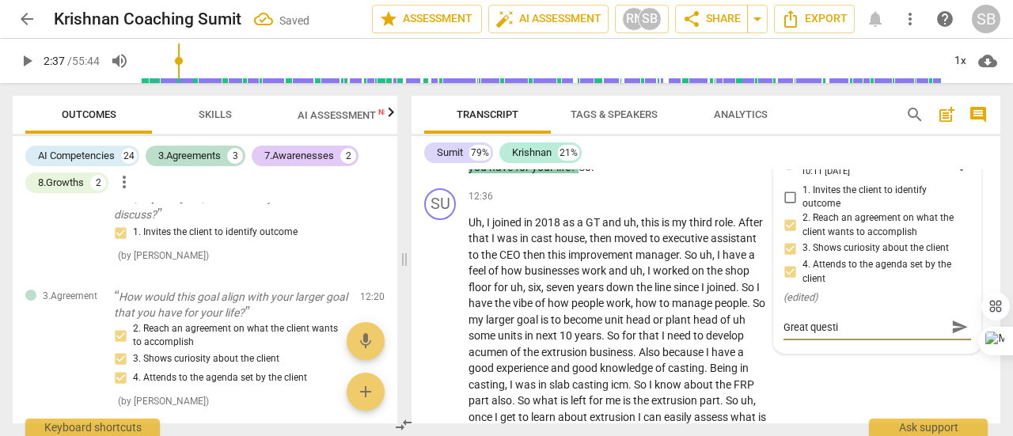
type textarea "Great questio"
type textarea "Great question"
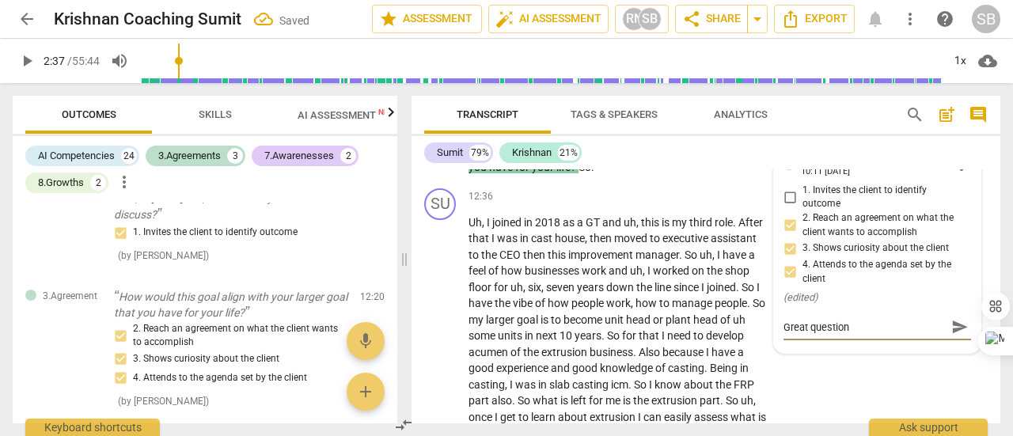
type textarea "Great question t"
type textarea "Great question to"
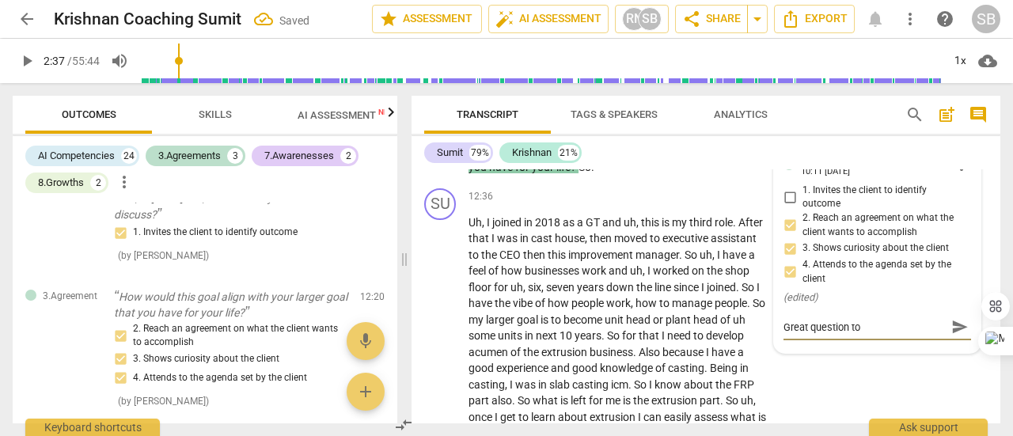
type textarea "Great question to"
type textarea "Great question to e"
type textarea "Great question to ex"
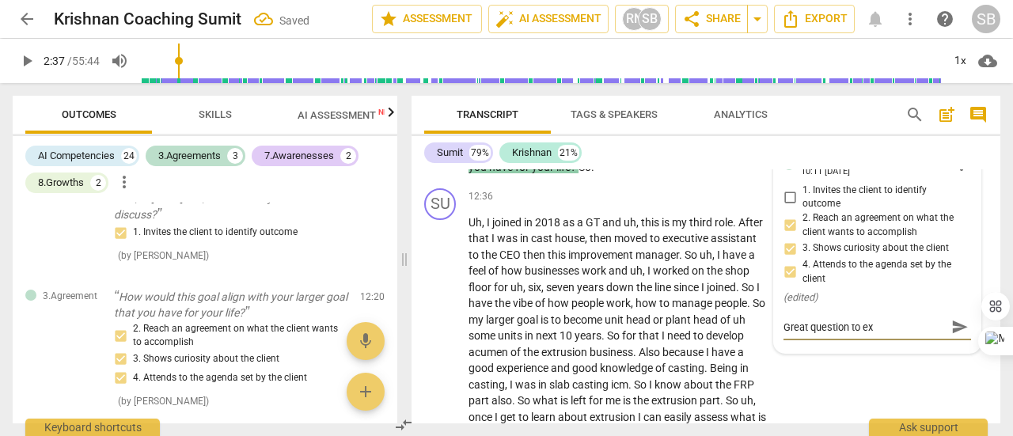
type textarea "Great question to exp"
type textarea "Great question to expl"
type textarea "Great question to explo"
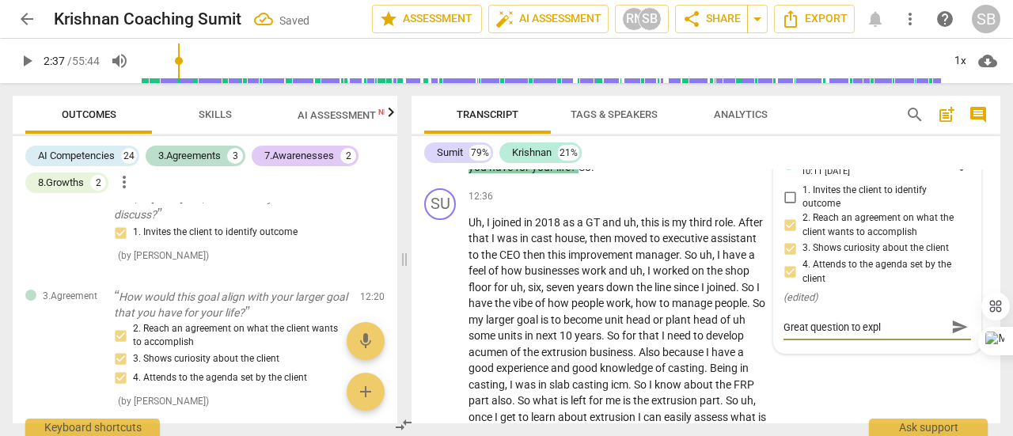
type textarea "Great question to explo"
type textarea "Great question to explor"
type textarea "Great question to explore"
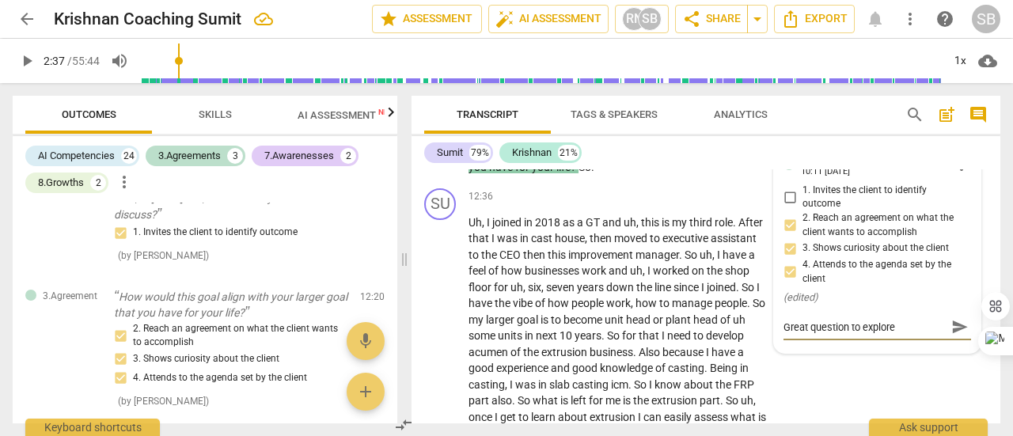
type textarea "Great question to explore"
type textarea "Great question to explore t"
type textarea "Great question to explore th"
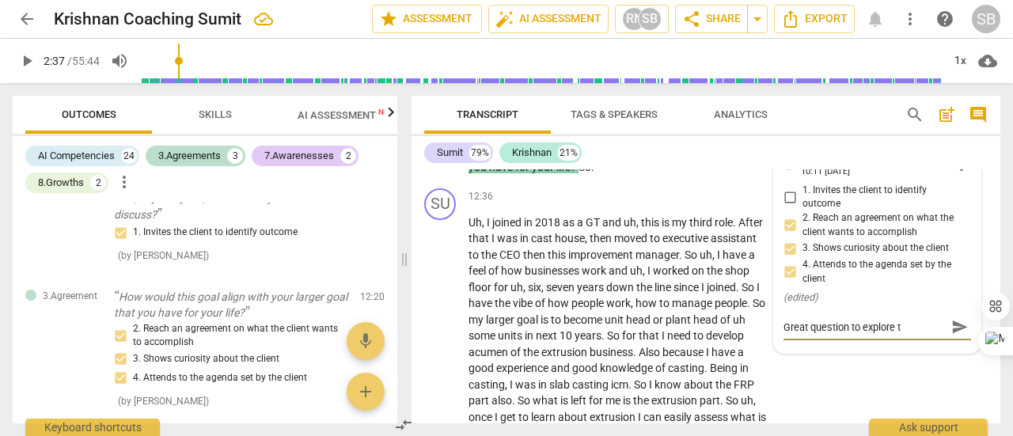
type textarea "Great question to explore th"
type textarea "Great question to explore the"
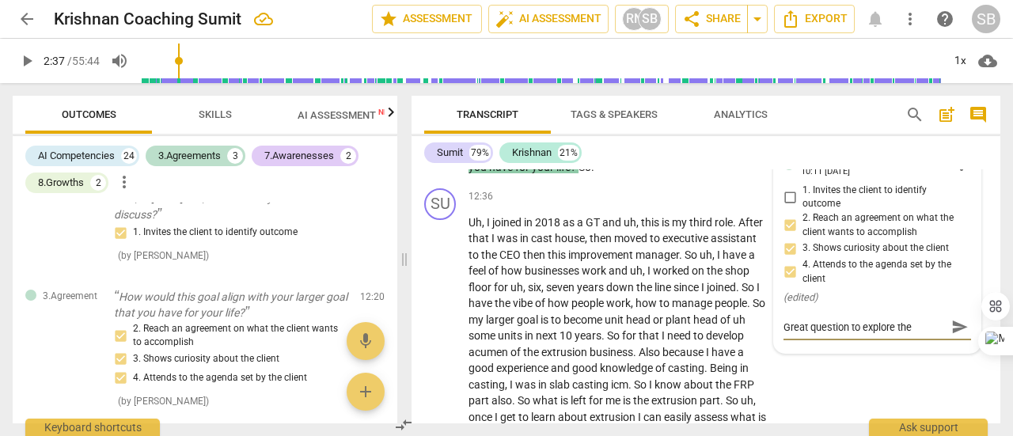
type textarea "Great question to explore the i"
type textarea "Great question to explore the im"
type textarea "Great question to explore the imp"
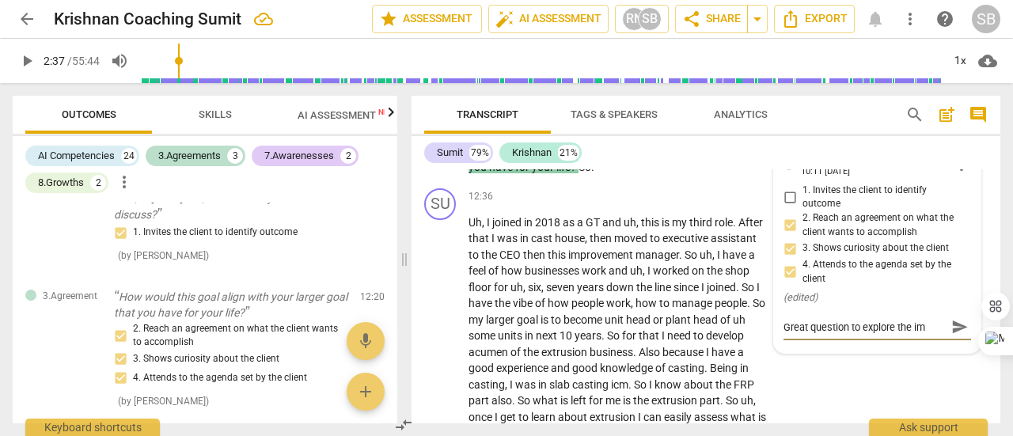
type textarea "Great question to explore the imp"
type textarea "Great question to explore the impo"
type textarea "Great question to explore the impor"
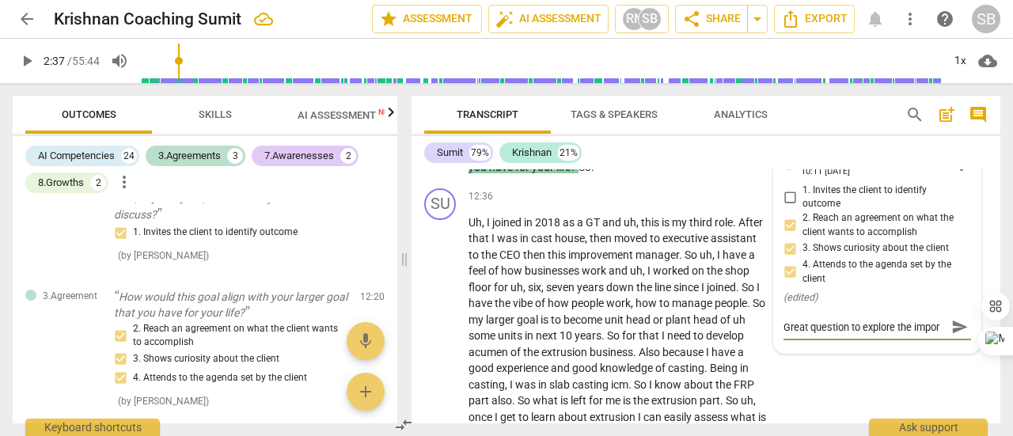
type textarea "Great question to explore the import"
type textarea "Great question to explore the importa"
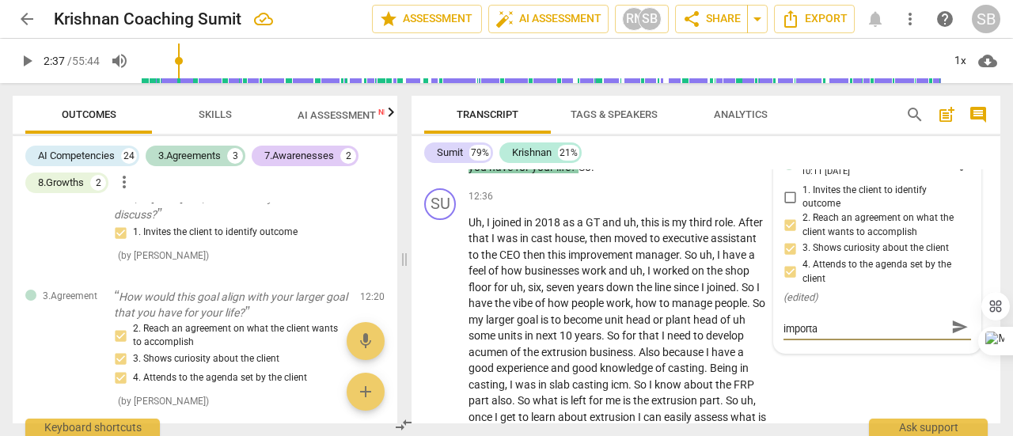
type textarea "Great question to explore the importan"
type textarea "Great question to explore the important"
type textarea "Great question to explore the importan"
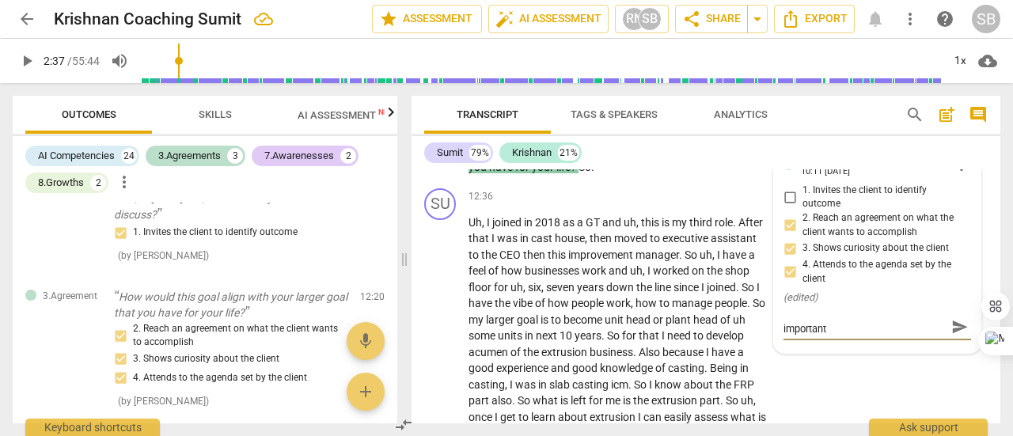
type textarea "Great question to explore the importan"
type textarea "Great question to explore the importanc"
type textarea "Great question to explore the importance"
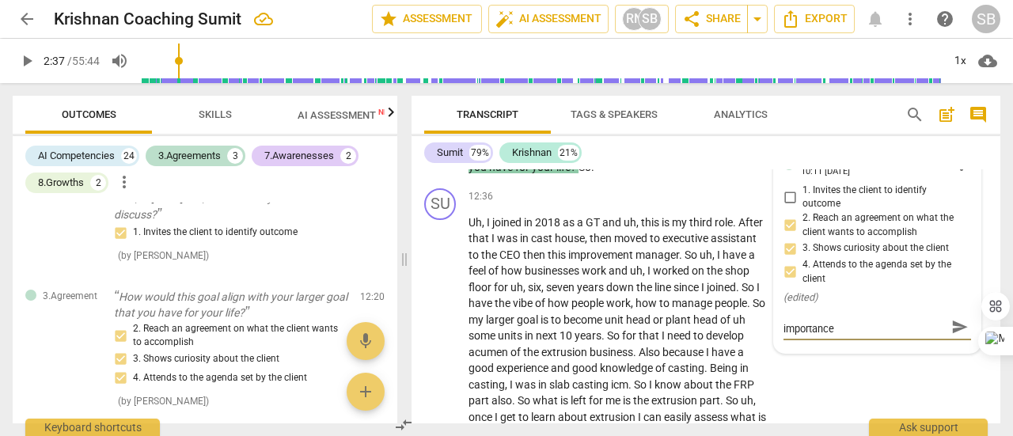
type textarea "Great question to explore the importance"
type textarea "Great question to explore the importance o"
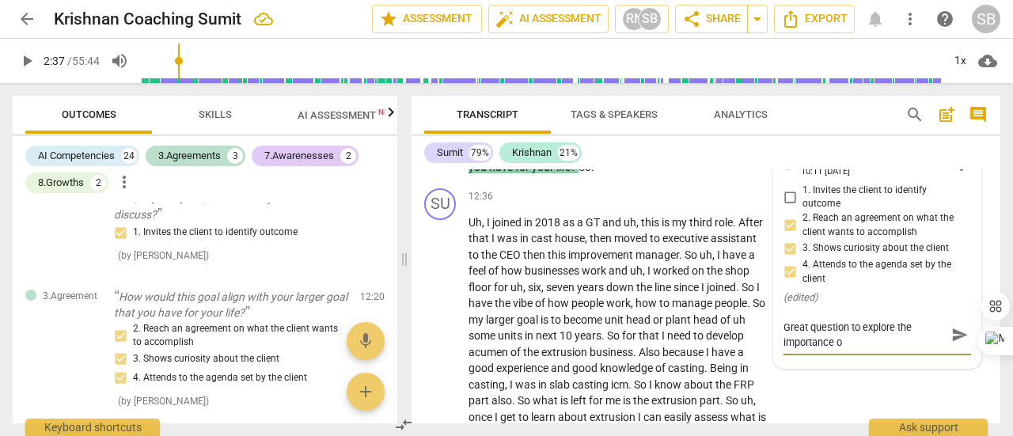
type textarea "Great question to explore the importance of"
type textarea "Great question to explore the importance of a"
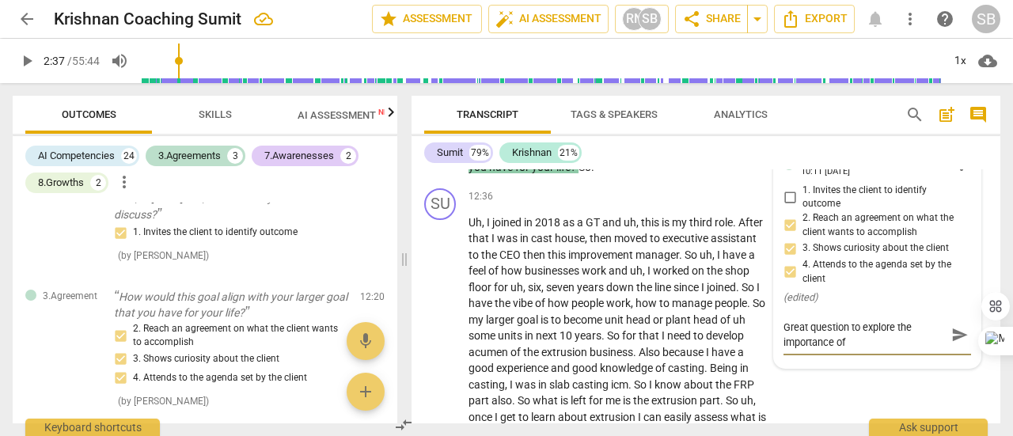
type textarea "Great question to explore the importance of a"
type textarea "Great question to explore the importance of ag"
type textarea "Great question to explore the importance of agn"
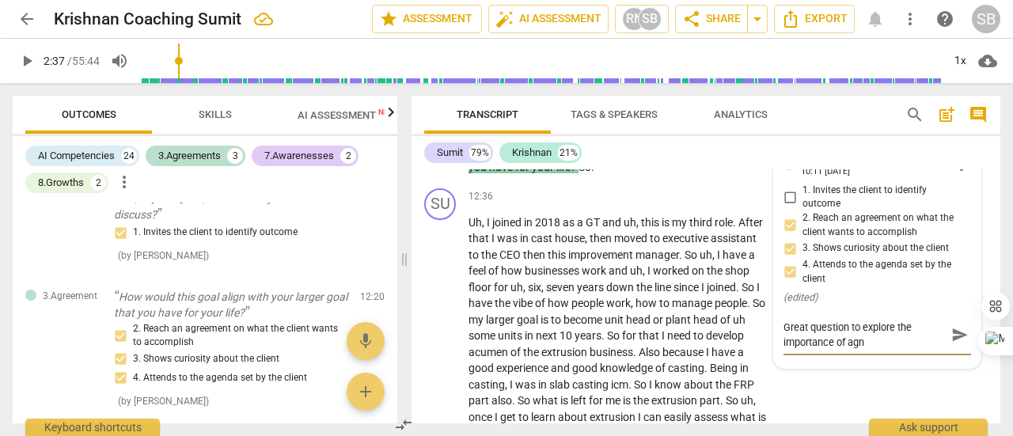
type textarea "Great question to explore the importance of ag"
type textarea "Great question to explore the importance of age"
type textarea "Great question to explore the importance of agen"
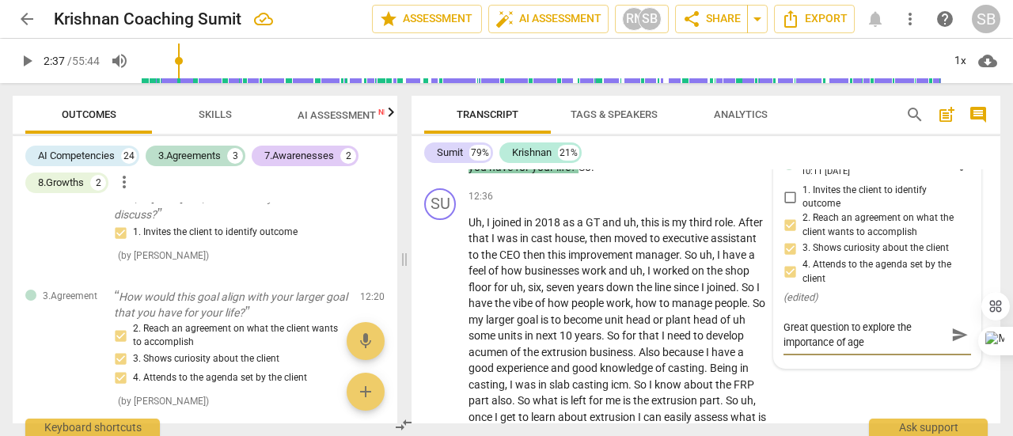
type textarea "Great question to explore the importance of agen"
type textarea "Great question to explore the importance of agend"
type textarea "Great question to explore the importance of agenda"
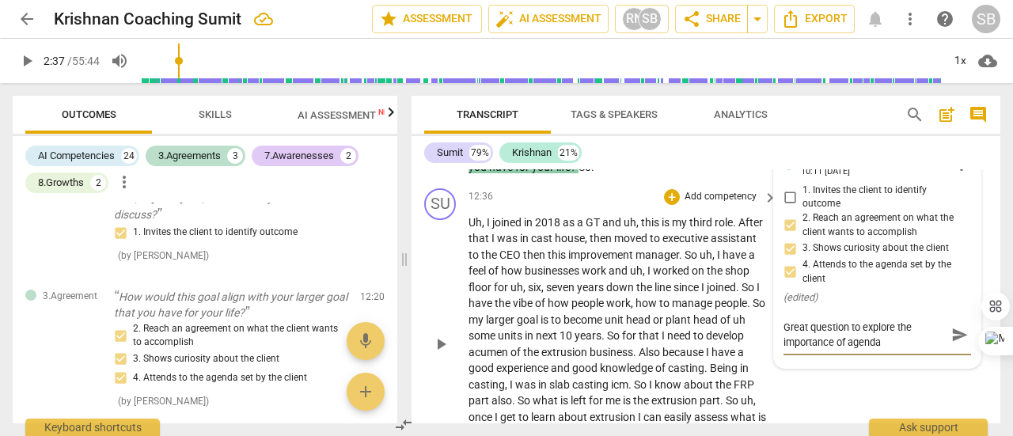
type textarea "Great question to explore the importance of agenda"
type textarea "Great question to explore the importance of agenda a"
type textarea "Great question to explore the importance of agenda"
type textarea "Great question to explore the importance of agenda s"
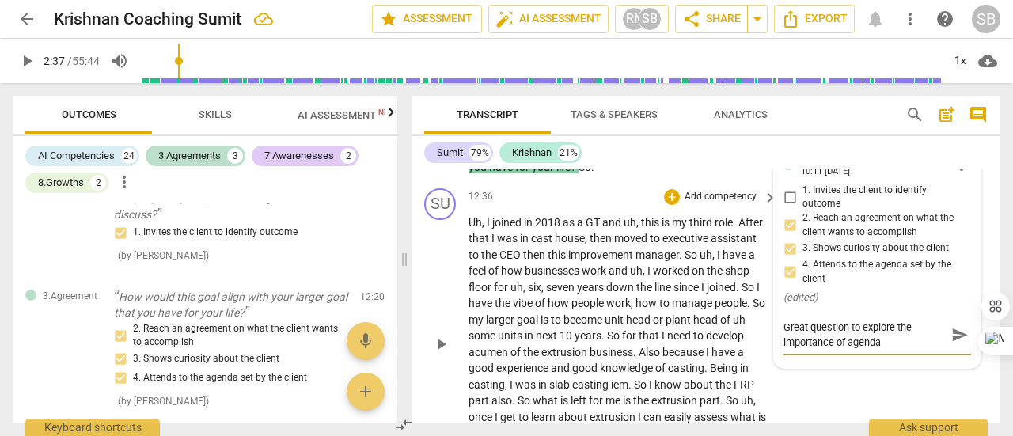
type textarea "Great question to explore the importance of agenda s"
type textarea "Great question to explore the importance of agenda se"
type textarea "Great question to explore the importance of agenda set"
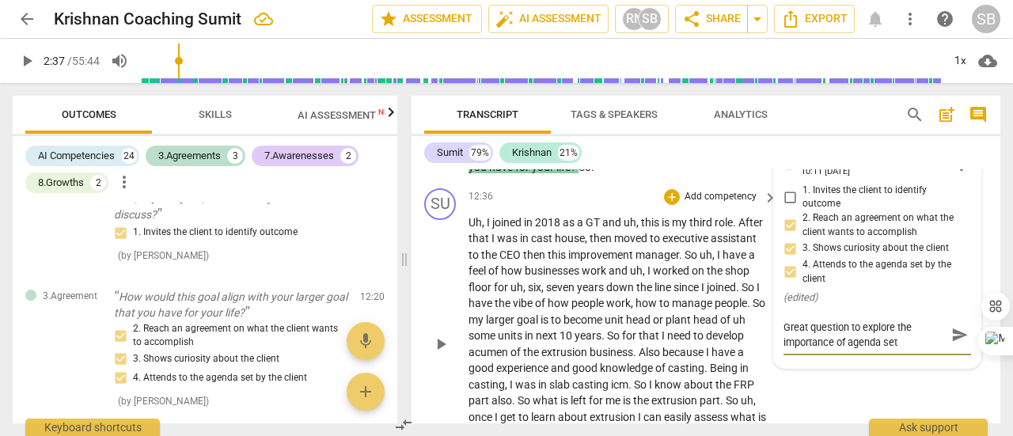
type textarea "Great question to explore the importance of agenda set"
click at [957, 343] on span "send" at bounding box center [959, 334] width 17 height 17
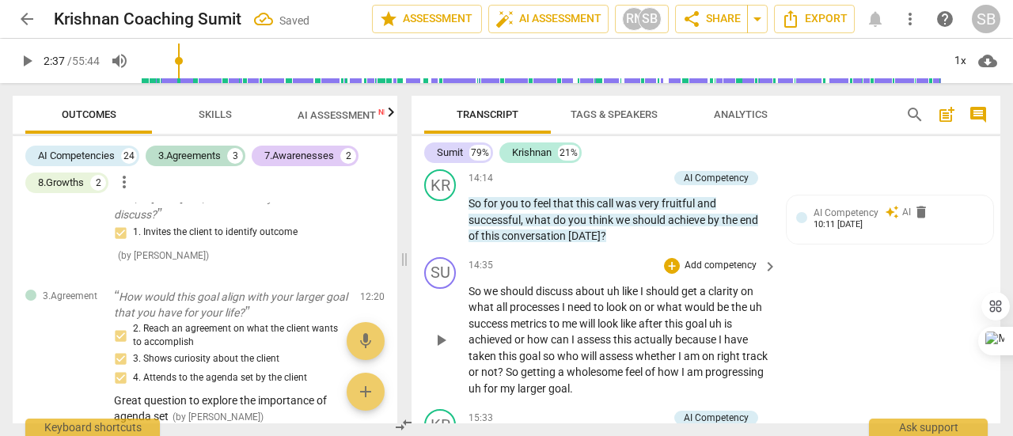
scroll to position [4323, 0]
click at [730, 226] on span "the" at bounding box center [731, 219] width 18 height 13
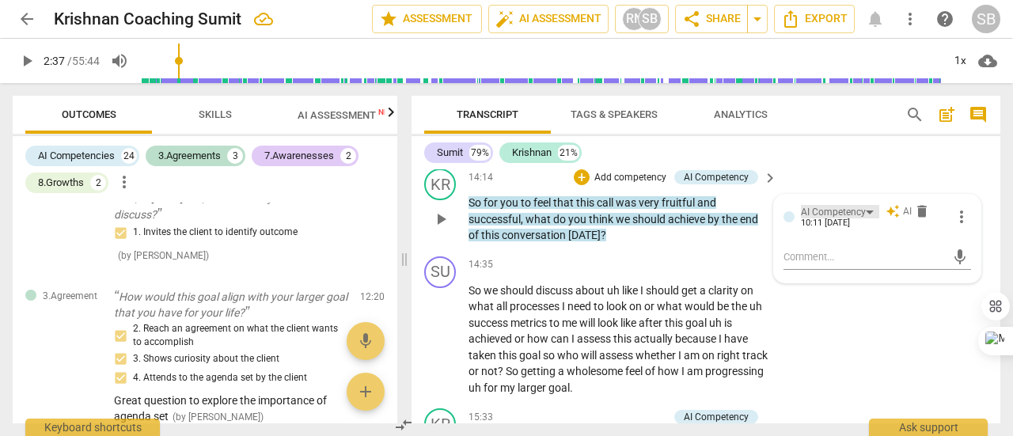
click at [864, 218] on div "AI Competency" at bounding box center [840, 211] width 78 height 13
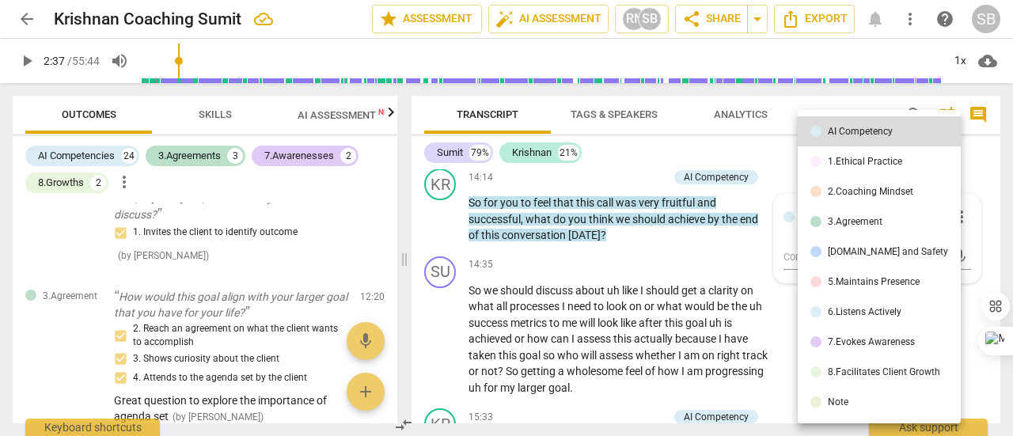
click at [849, 287] on li "5.Maintains Presence" at bounding box center [879, 282] width 163 height 30
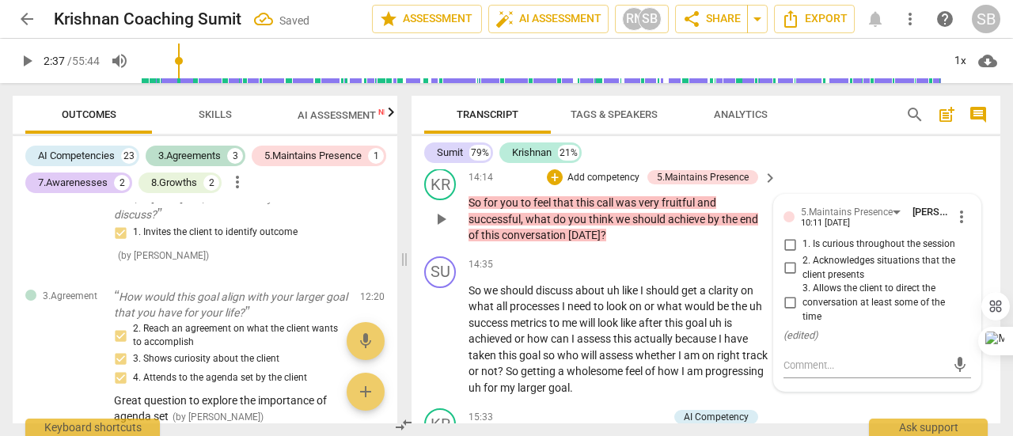
scroll to position [4402, 0]
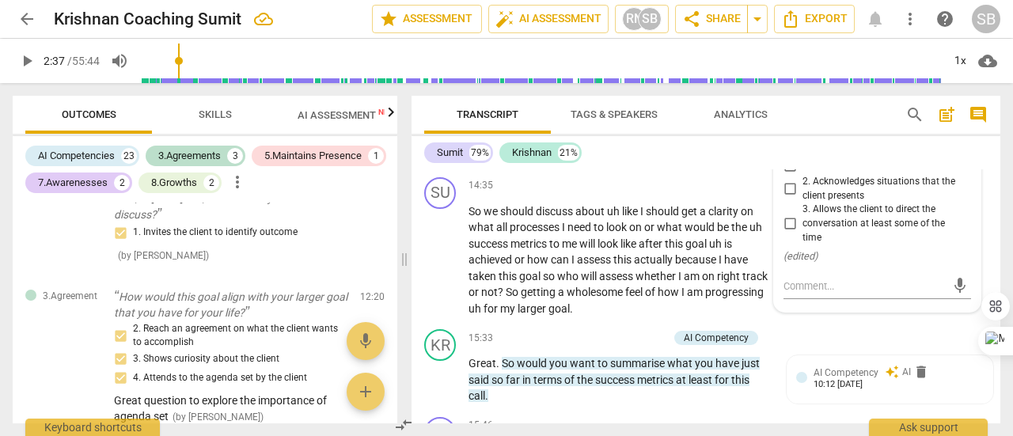
click at [890, 139] on div "5.Maintains Presence" at bounding box center [853, 132] width 105 height 13
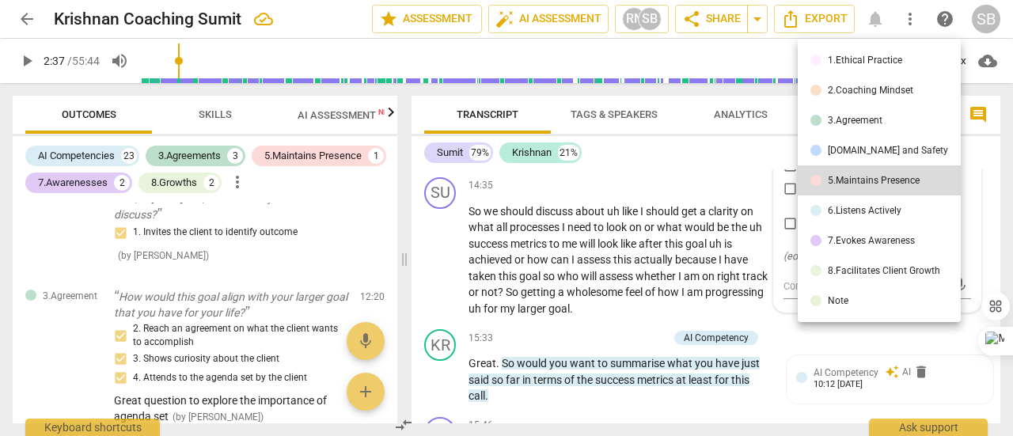
click at [890, 153] on div "[DOMAIN_NAME] and Safety" at bounding box center [888, 150] width 120 height 9
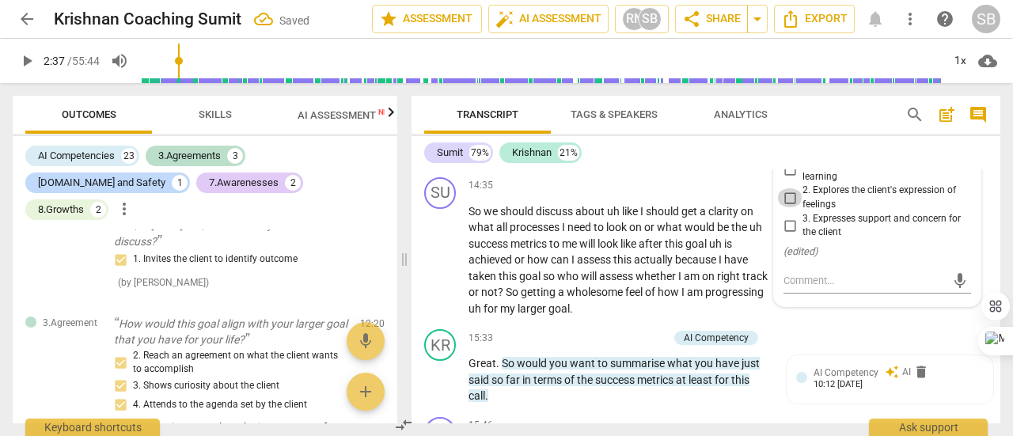
click at [787, 207] on input "2. Explores the client's expression of feelings" at bounding box center [789, 197] width 25 height 19
checkbox input "true"
click at [787, 235] on input "3. Expresses support and concern for the client" at bounding box center [789, 225] width 25 height 19
checkbox input "true"
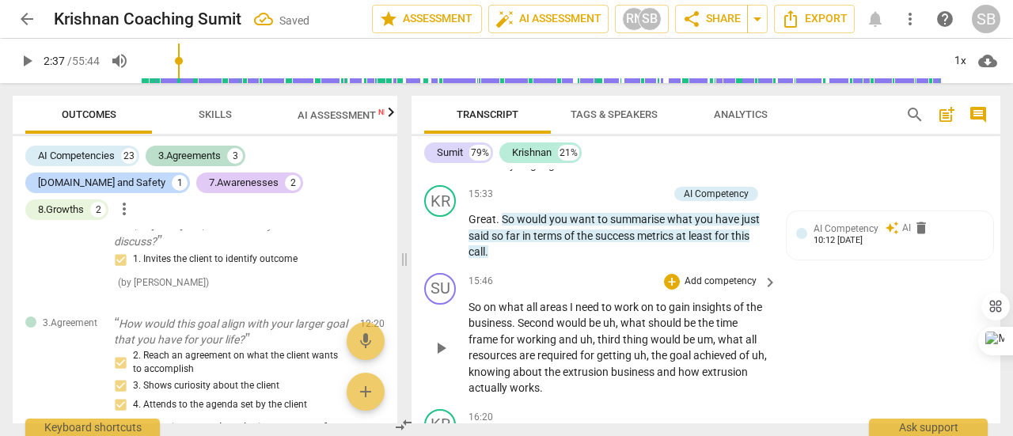
scroll to position [4560, 0]
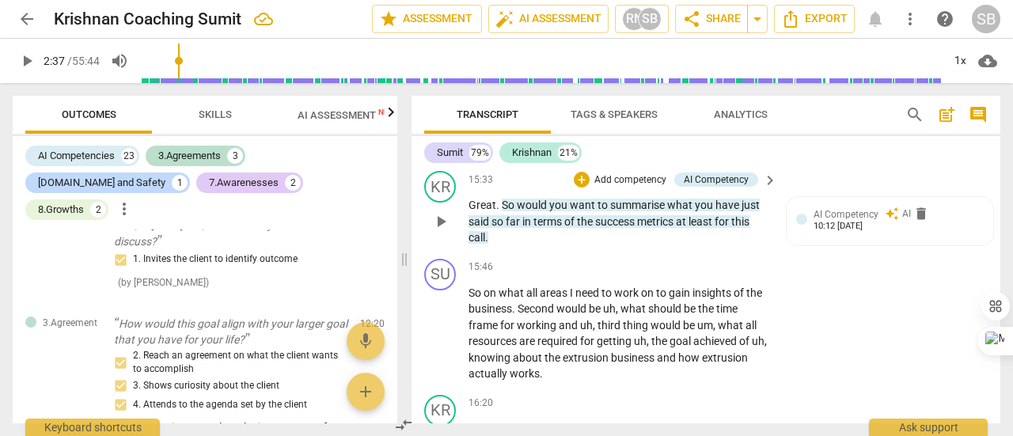
click at [704, 211] on span "you" at bounding box center [705, 205] width 21 height 13
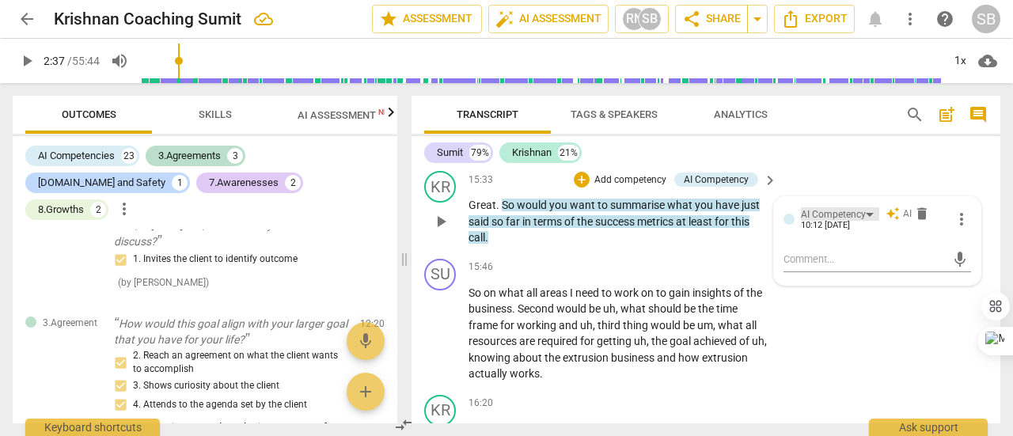
click at [862, 222] on div "AI Competency" at bounding box center [833, 214] width 65 height 15
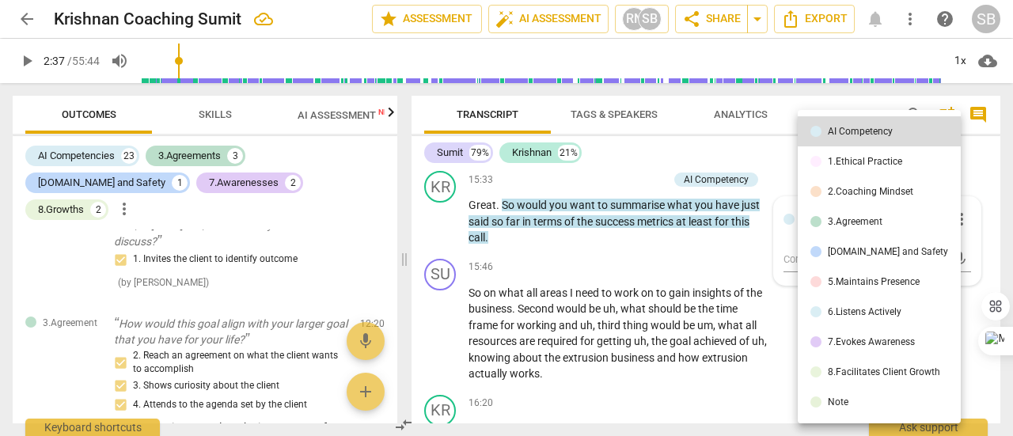
click at [877, 218] on div "3.Agreement" at bounding box center [855, 221] width 55 height 9
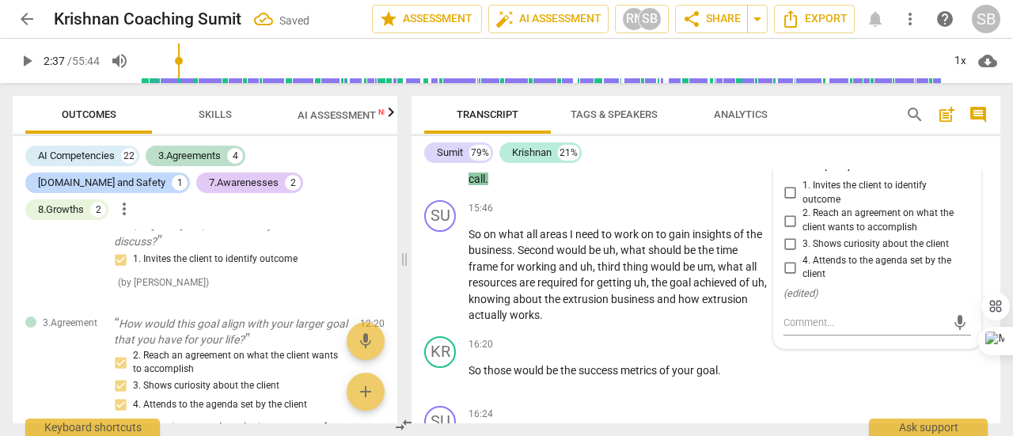
scroll to position [4639, 0]
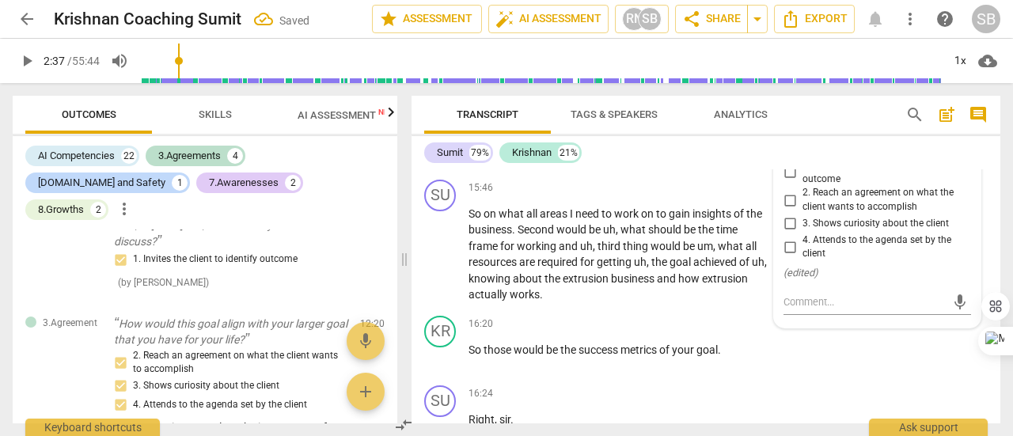
click at [791, 210] on input "2. Reach an agreement on what the client wants to accomplish" at bounding box center [789, 200] width 25 height 19
checkbox input "true"
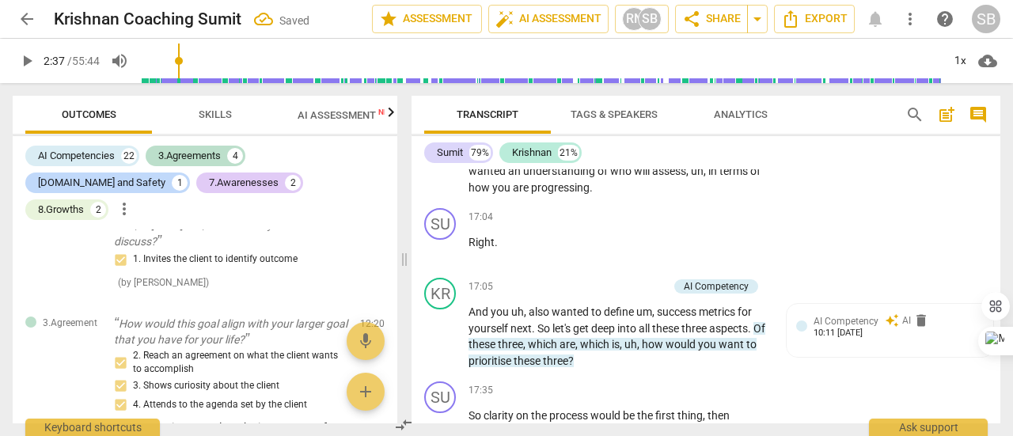
scroll to position [5193, 0]
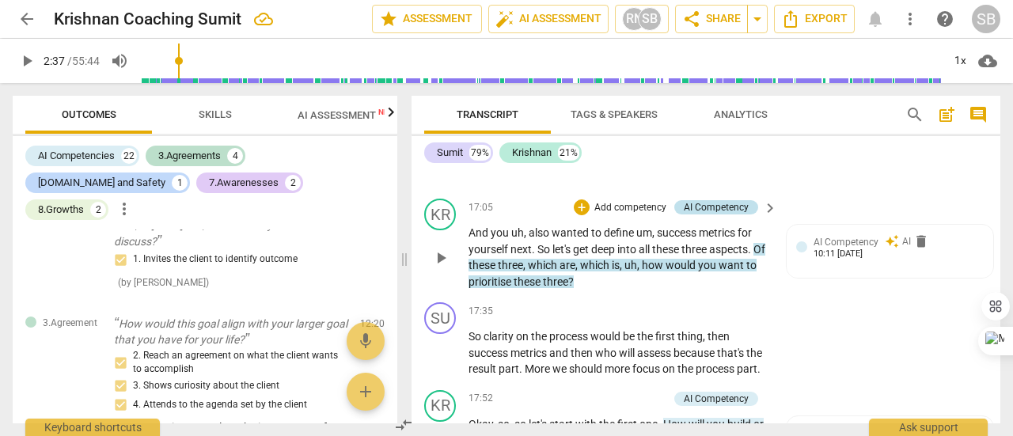
click at [726, 214] on div "AI Competency" at bounding box center [716, 207] width 65 height 14
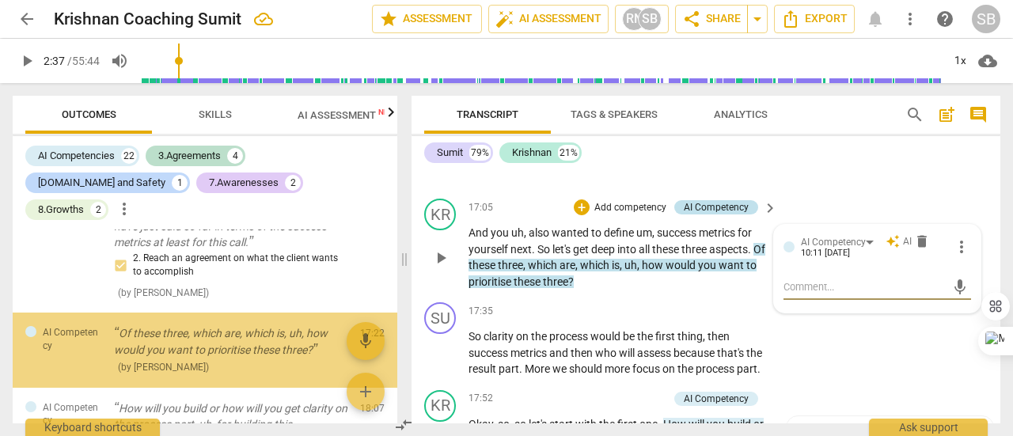
scroll to position [988, 0]
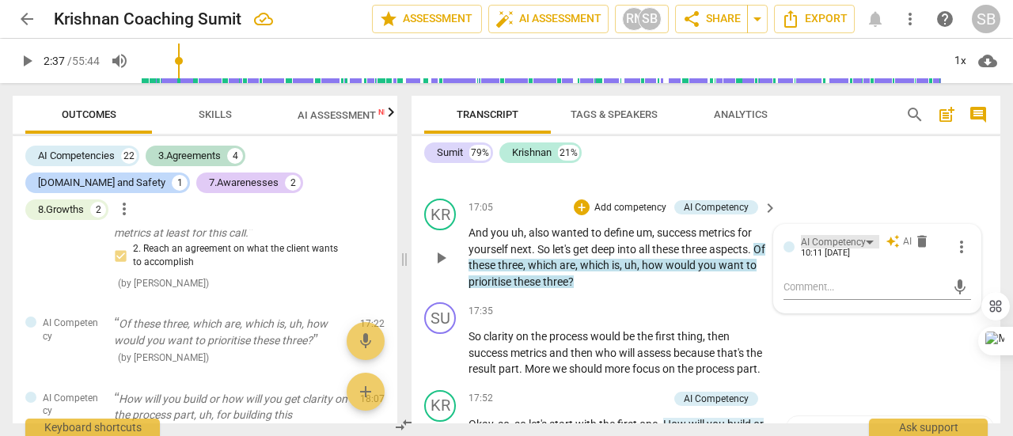
click at [866, 248] on div "AI Competency" at bounding box center [840, 241] width 78 height 13
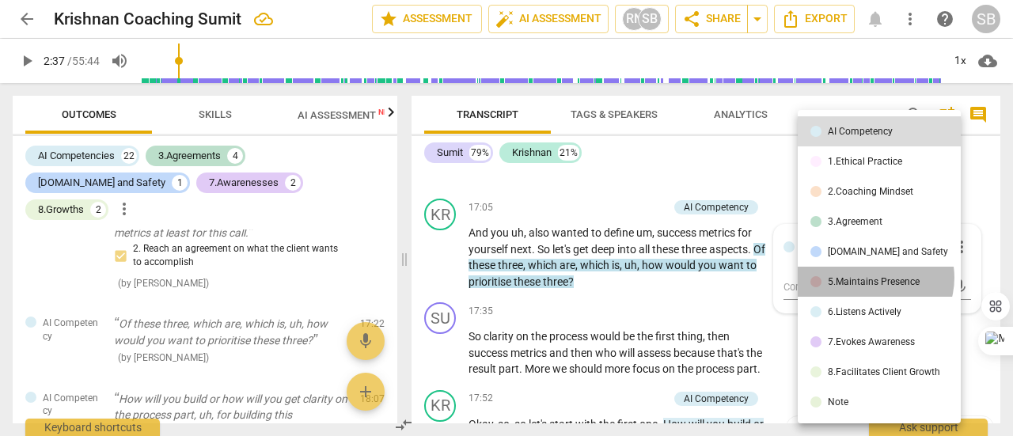
click at [874, 278] on div "5.Maintains Presence" at bounding box center [874, 281] width 92 height 9
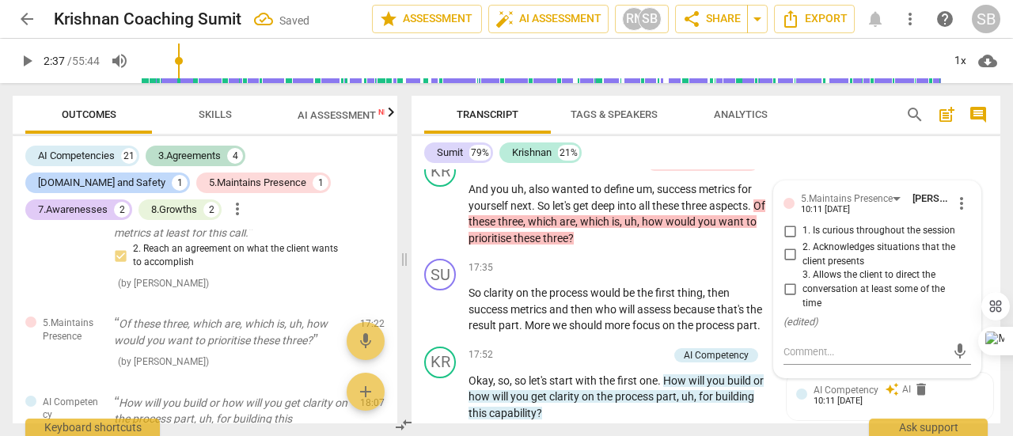
scroll to position [5272, 0]
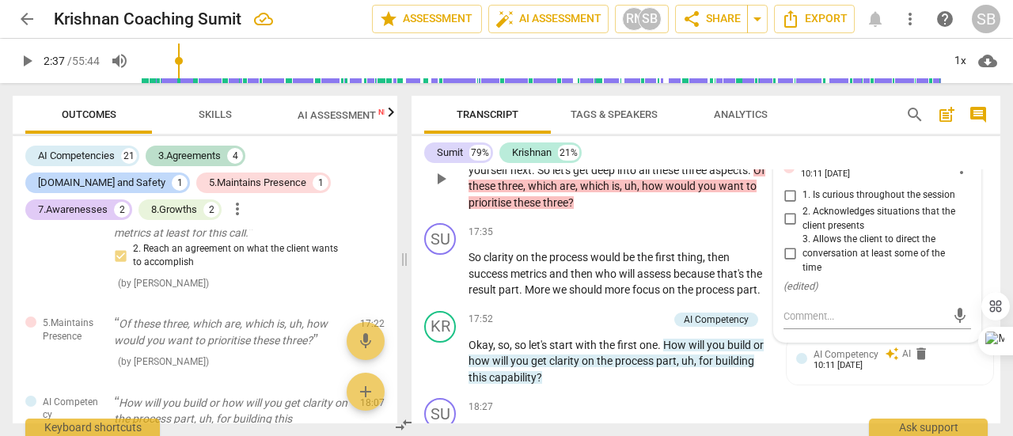
click at [787, 264] on input "3. Allows the client to direct the conversation at least some of the time" at bounding box center [789, 254] width 25 height 19
checkbox input "true"
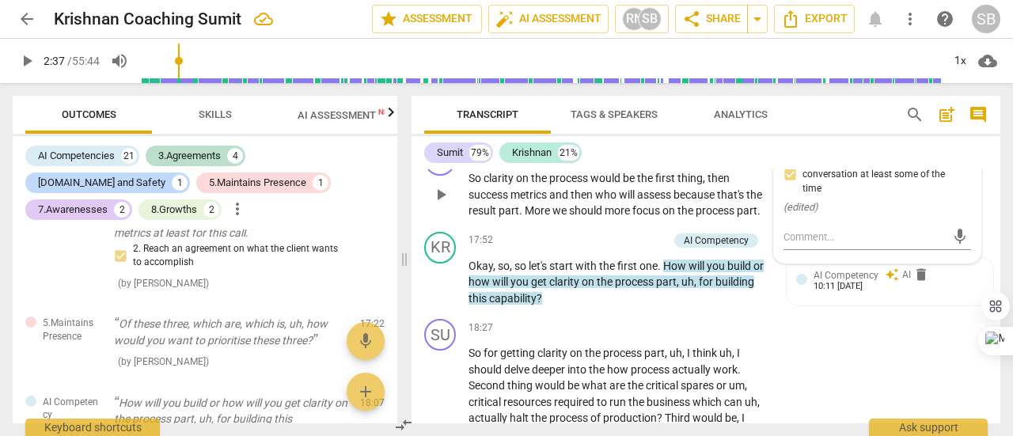
scroll to position [5431, 0]
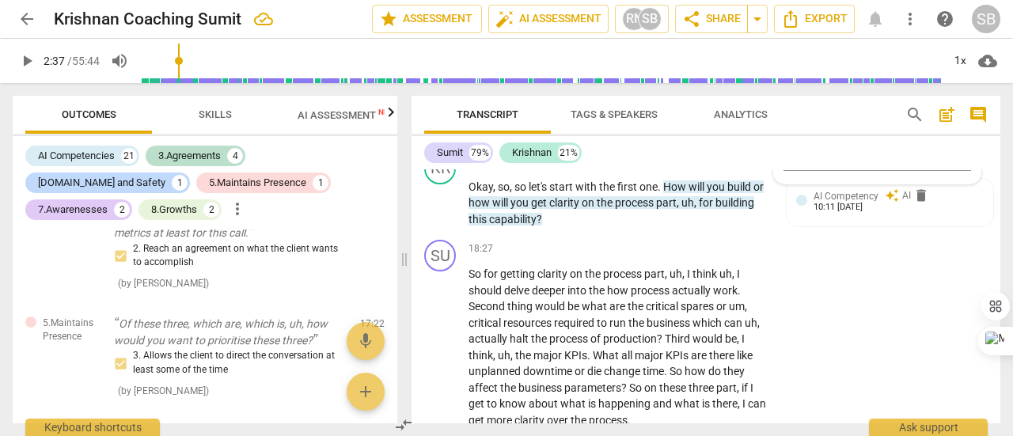
type input "157"
